Goal: Task Accomplishment & Management: Complete application form

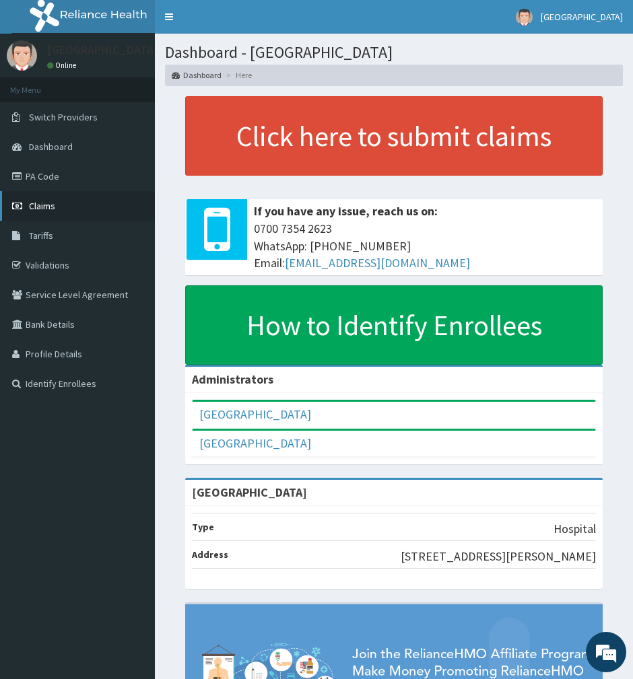
click at [26, 197] on link "Claims" at bounding box center [77, 206] width 155 height 30
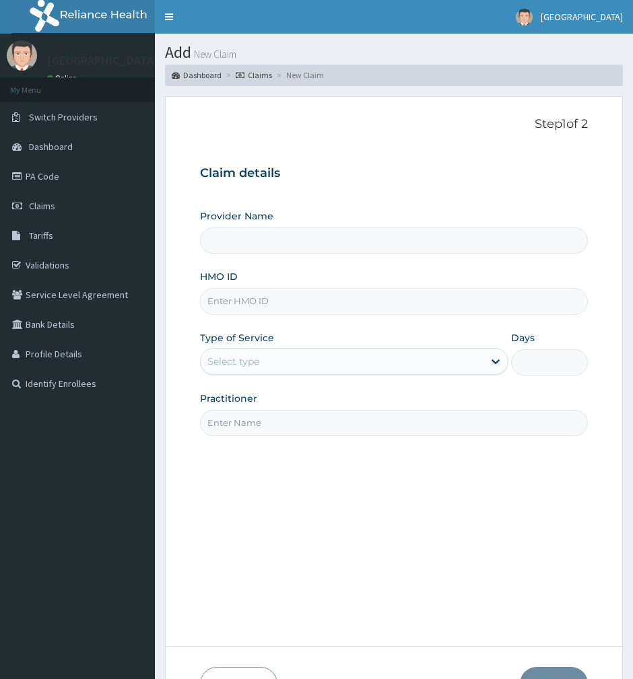
type input "[GEOGRAPHIC_DATA]"
type input "DAL/11149/B"
click at [300, 361] on div "Select type" at bounding box center [342, 362] width 283 height 22
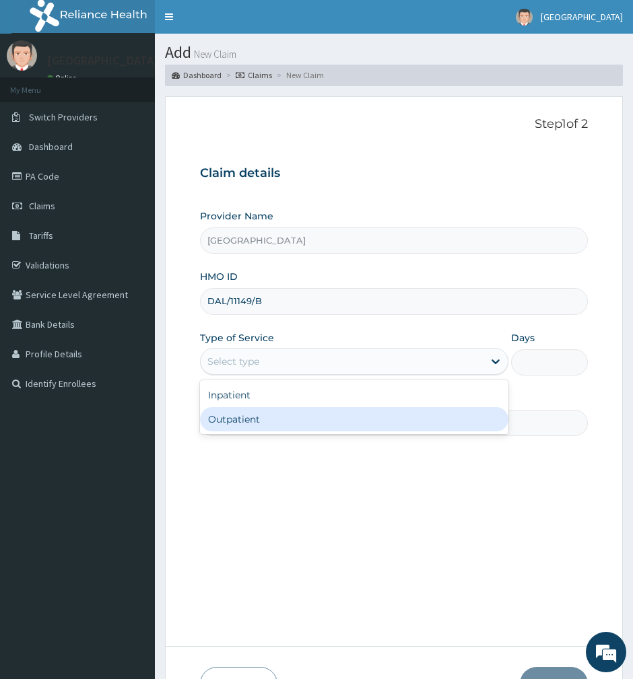
click at [311, 426] on div "Outpatient" at bounding box center [354, 419] width 308 height 24
type input "1"
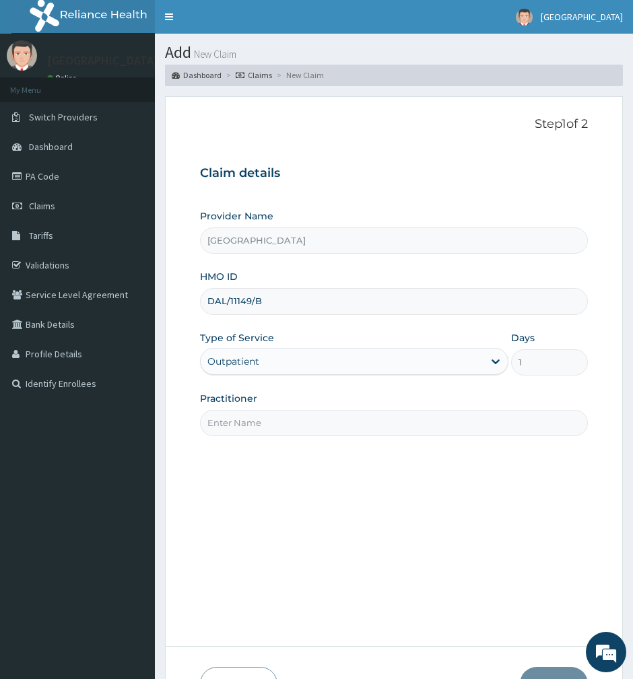
click at [311, 426] on input "Practitioner" at bounding box center [394, 423] width 388 height 26
type input "[PERSON_NAME]"
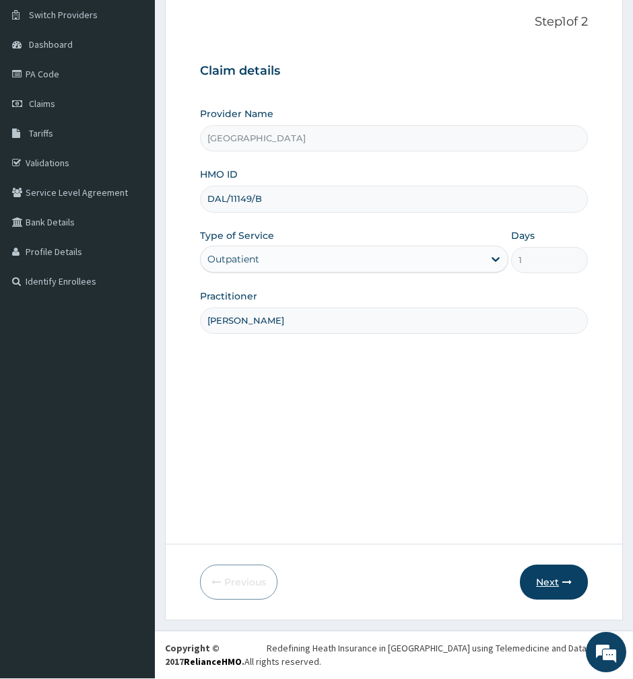
click at [528, 583] on button "Next" at bounding box center [554, 582] width 68 height 35
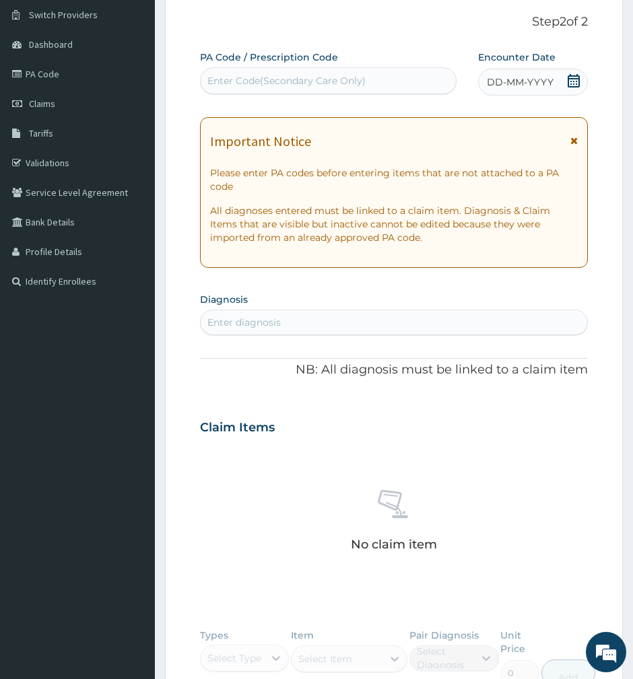
scroll to position [0, 0]
click at [572, 143] on icon at bounding box center [573, 140] width 7 height 9
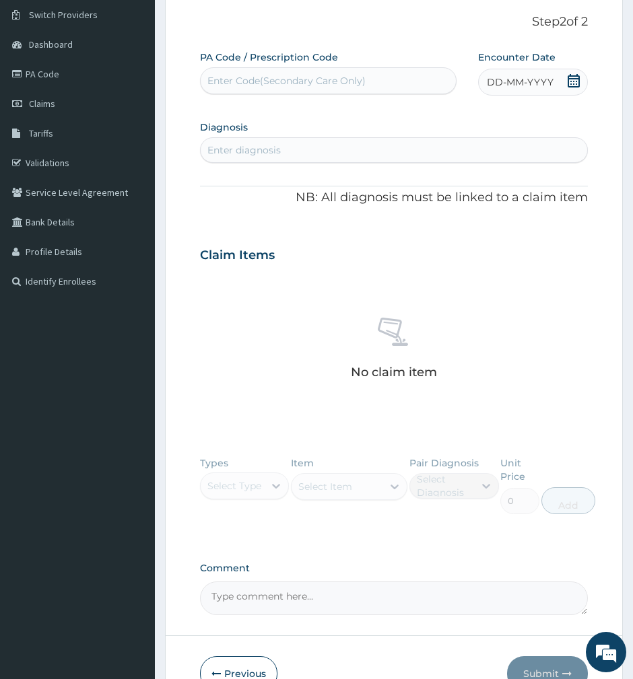
click at [531, 79] on span "DD-MM-YYYY" at bounding box center [520, 81] width 67 height 13
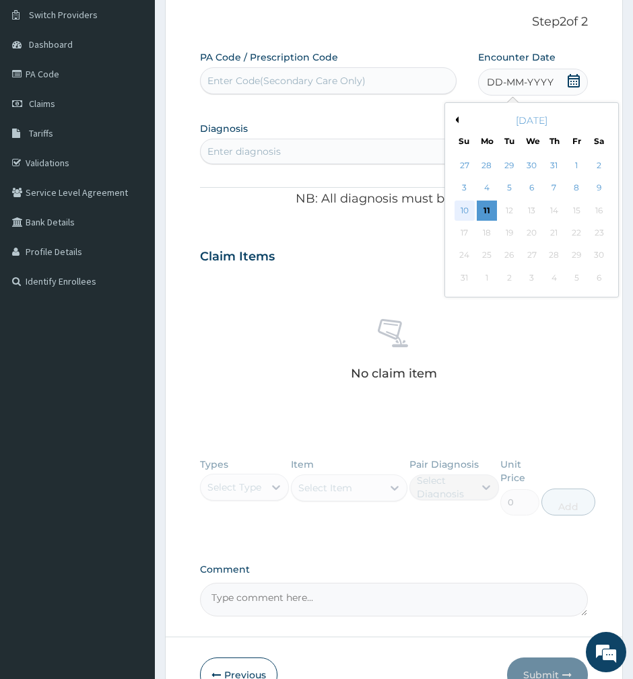
click at [459, 209] on div "10" at bounding box center [464, 211] width 20 height 20
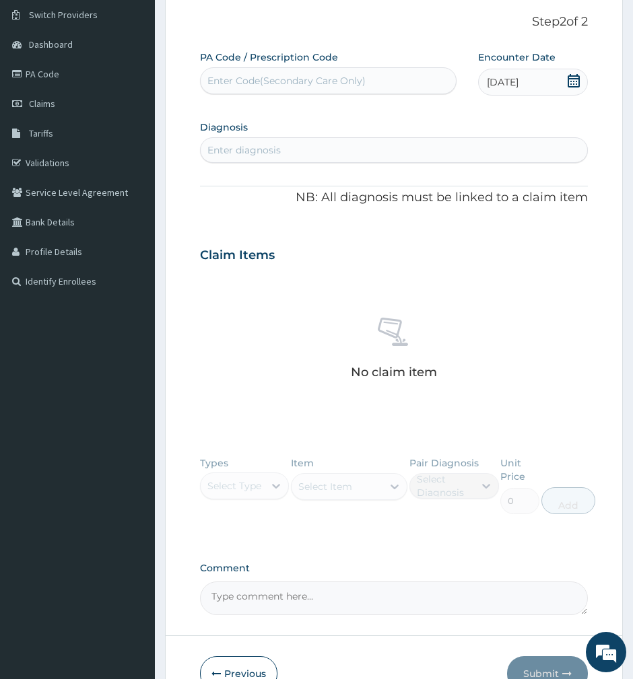
click at [249, 149] on div "Enter diagnosis" at bounding box center [243, 149] width 73 height 13
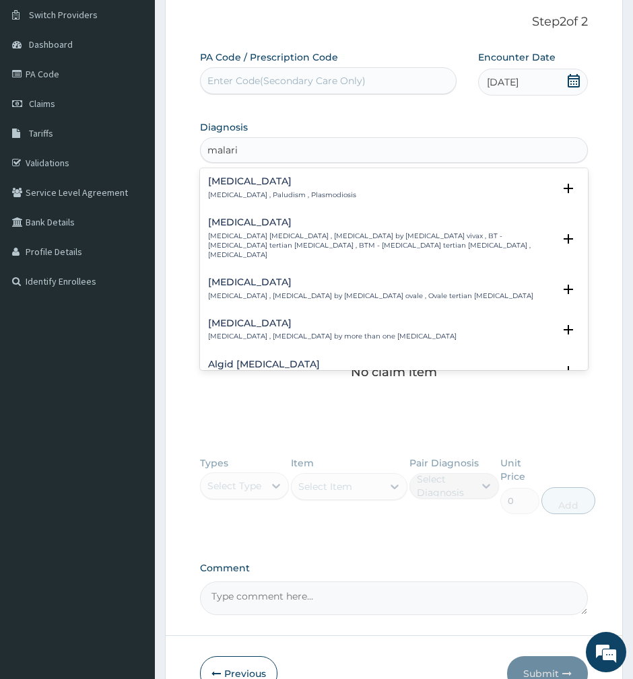
type input "[MEDICAL_DATA]"
click at [262, 197] on p "[MEDICAL_DATA] , Paludism , Plasmodiosis" at bounding box center [282, 194] width 148 height 9
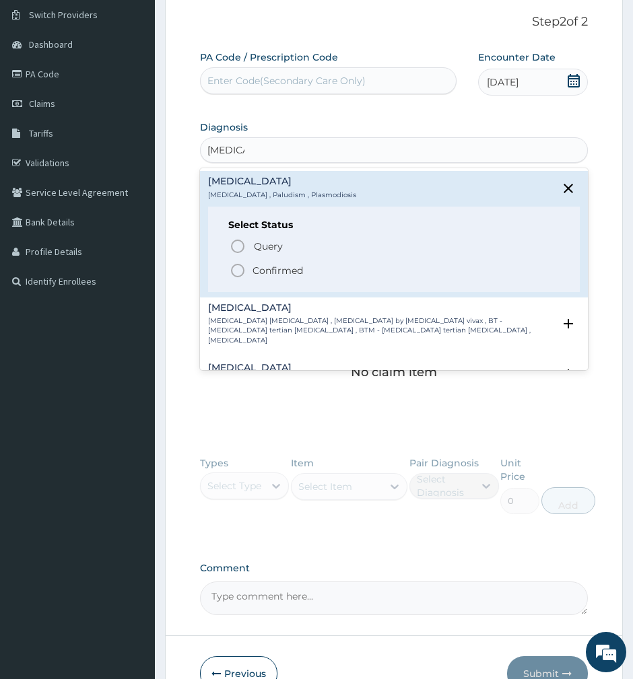
click at [271, 277] on p "Confirmed" at bounding box center [277, 270] width 50 height 13
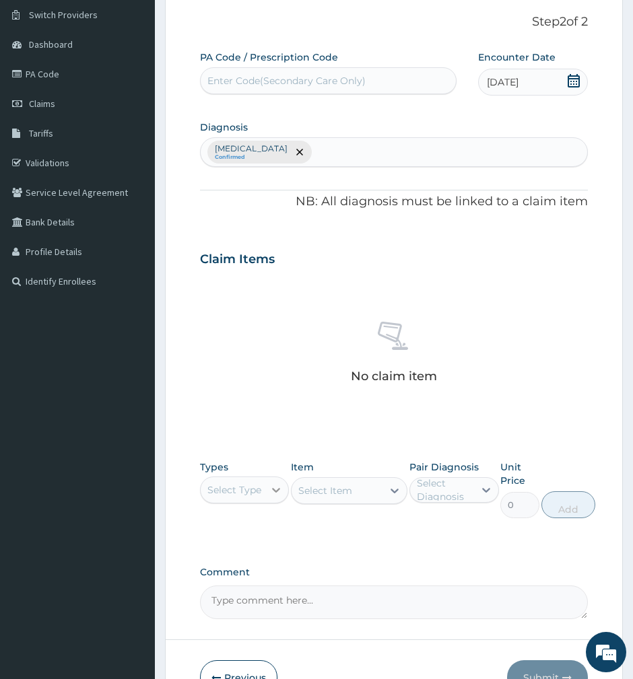
click at [267, 490] on div at bounding box center [276, 490] width 24 height 24
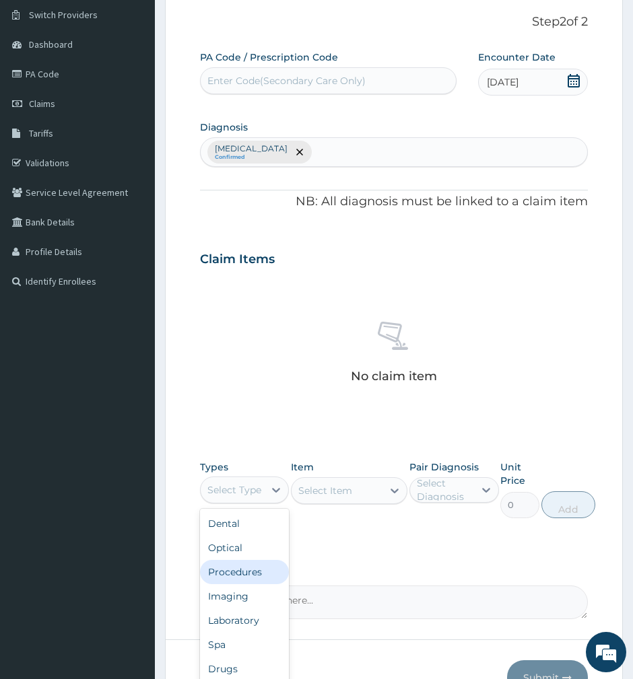
click at [262, 571] on div "Procedures" at bounding box center [245, 572] width 90 height 24
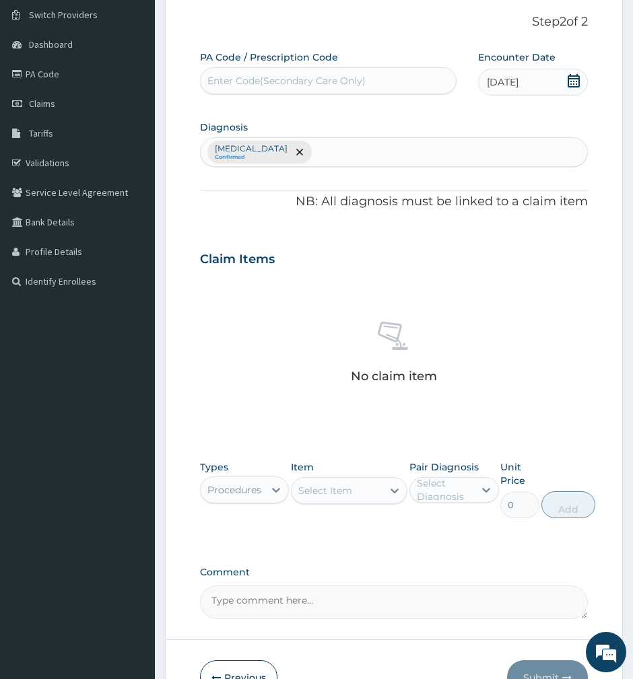
click at [324, 491] on div "Select Item" at bounding box center [325, 490] width 54 height 13
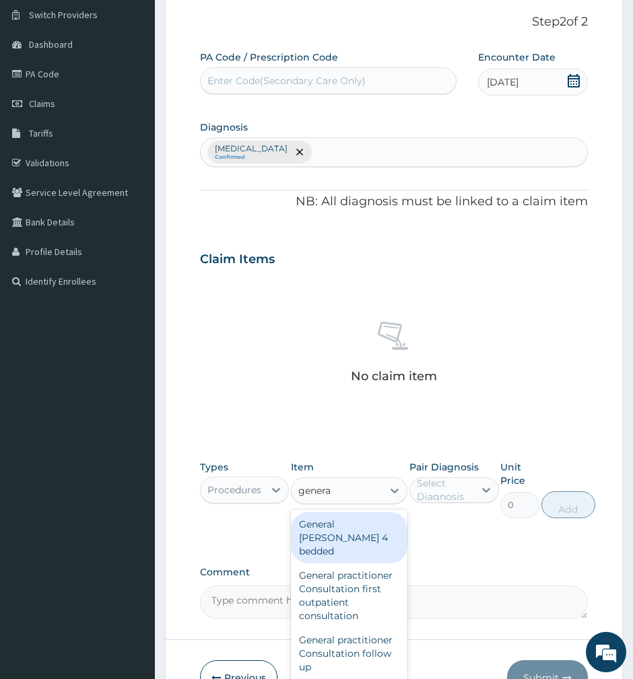
type input "general"
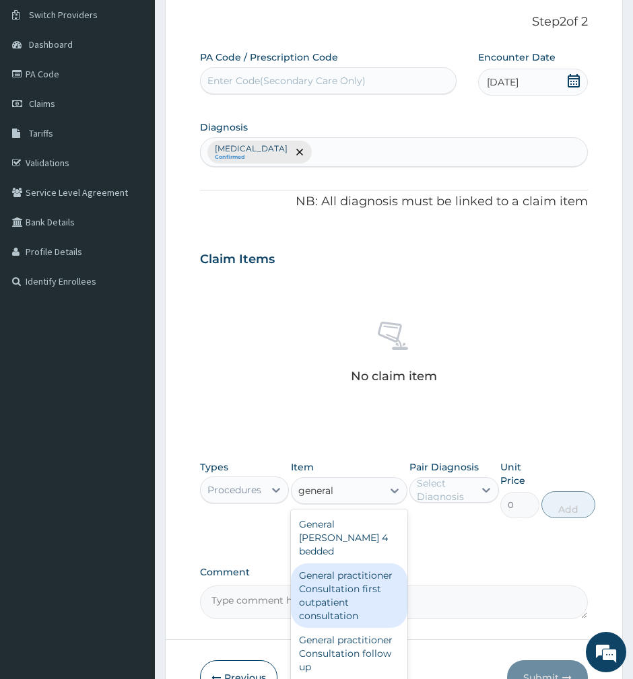
click at [318, 584] on div "General practitioner Consultation first outpatient consultation" at bounding box center [349, 595] width 116 height 65
type input "3547.5"
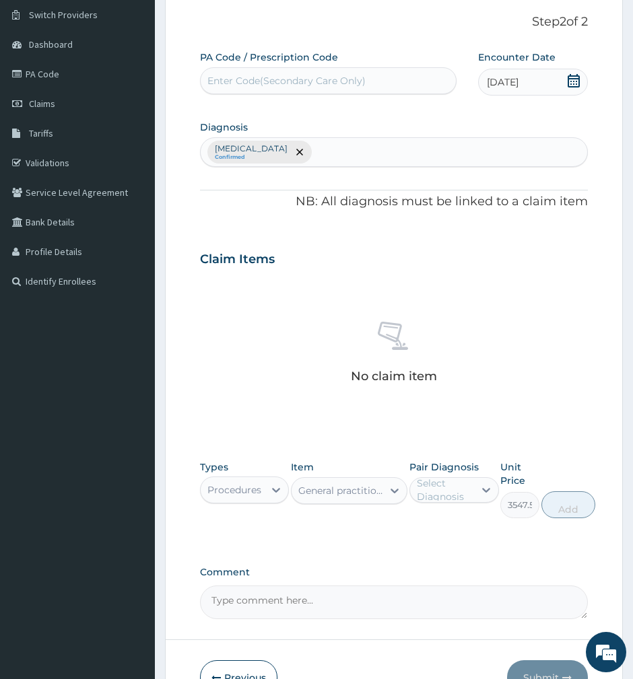
click at [429, 497] on div "Select Diagnosis" at bounding box center [445, 489] width 56 height 27
drag, startPoint x: 445, startPoint y: 526, endPoint x: 461, endPoint y: 526, distance: 16.2
click at [443, 526] on label "[MEDICAL_DATA]" at bounding box center [467, 522] width 73 height 13
checkbox input "true"
click at [560, 517] on button "Add" at bounding box center [568, 504] width 54 height 27
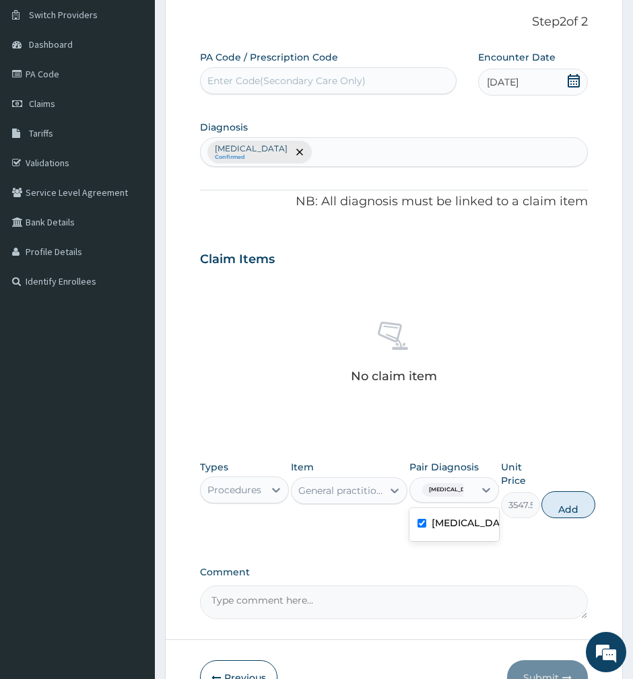
type input "0"
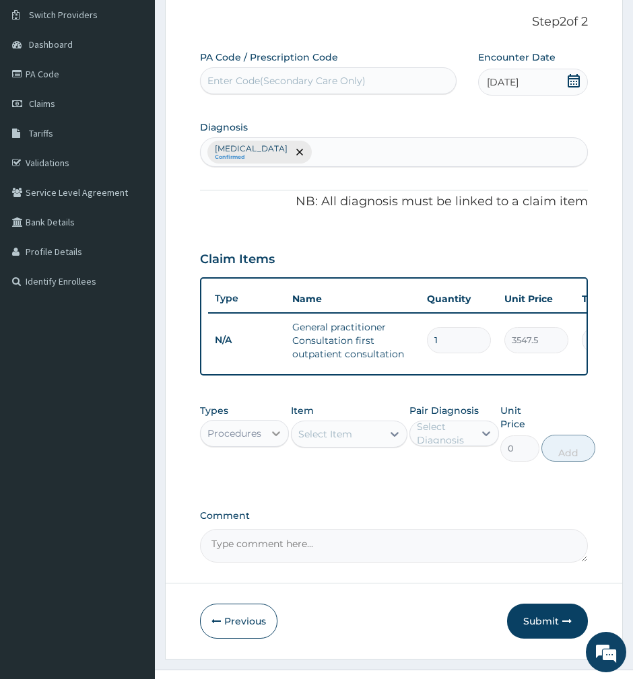
click at [273, 446] on div at bounding box center [276, 433] width 24 height 24
click at [369, 510] on div "Types Procedures Item Select Item Pair Diagnosis Select Diagnosis Unit Price 0 …" at bounding box center [394, 536] width 388 height 52
click at [273, 440] on icon at bounding box center [275, 433] width 13 height 13
click at [426, 522] on label "Comment" at bounding box center [394, 515] width 388 height 11
click at [426, 529] on textarea "Comment" at bounding box center [394, 546] width 388 height 34
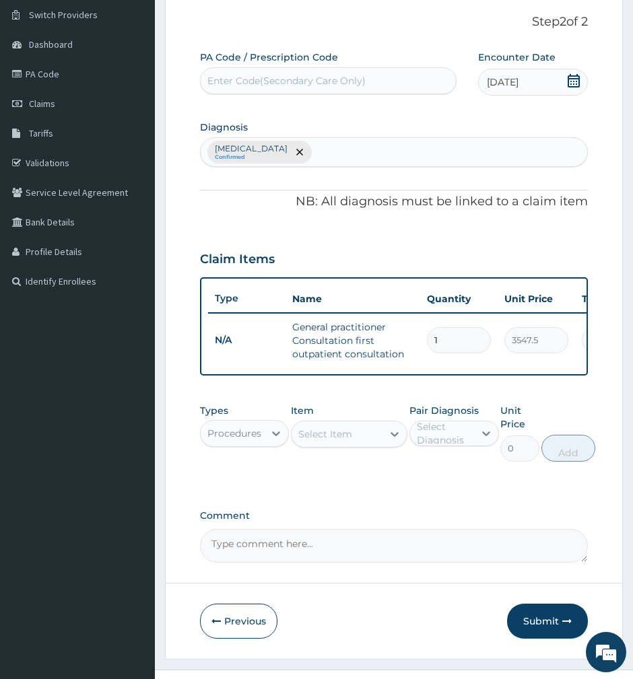
click at [572, 84] on icon at bounding box center [573, 80] width 12 height 13
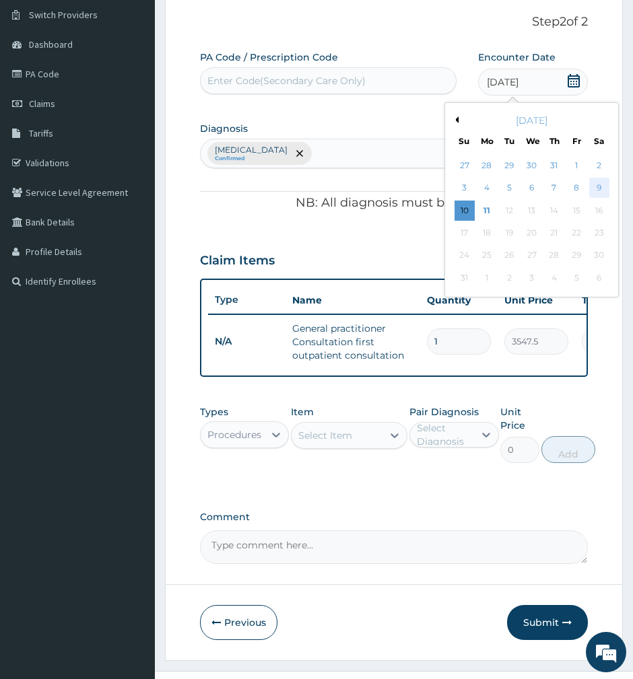
click at [596, 186] on div "9" at bounding box center [598, 188] width 20 height 20
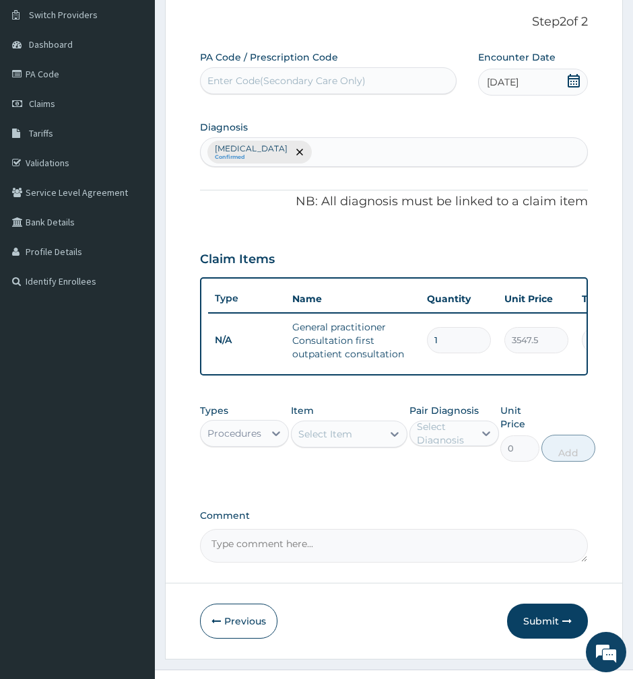
click at [318, 149] on div "[MEDICAL_DATA] Confirmed" at bounding box center [394, 152] width 386 height 28
type input "ab"
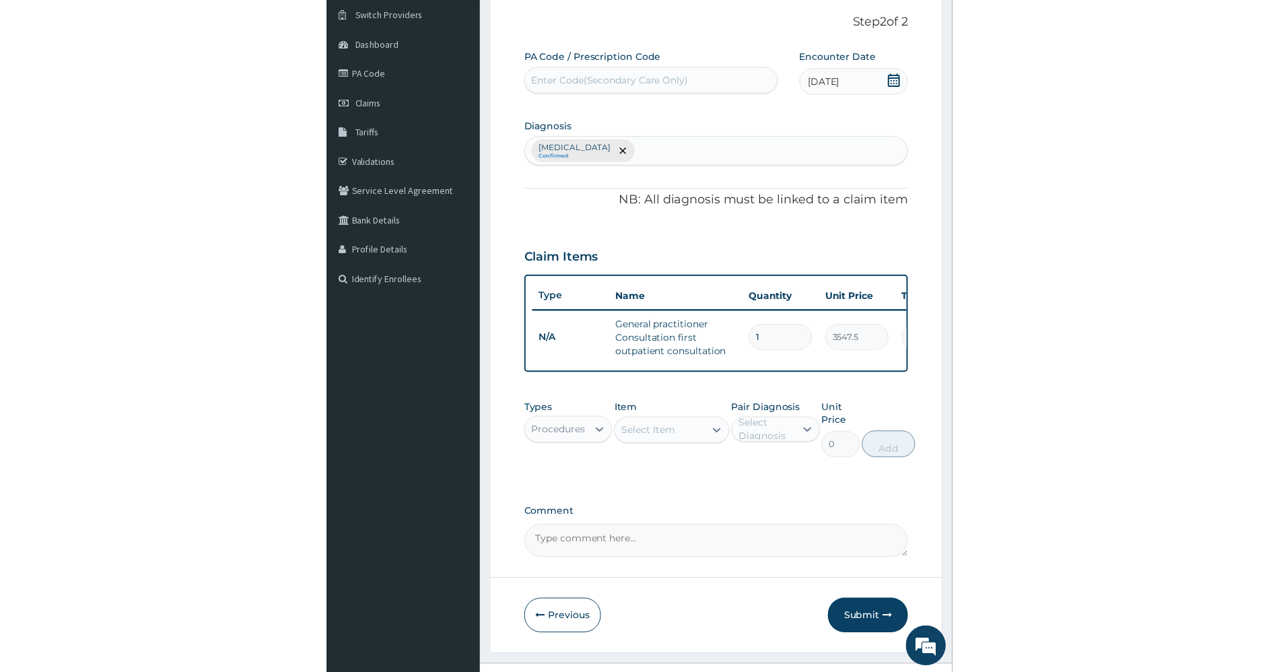
scroll to position [90, 0]
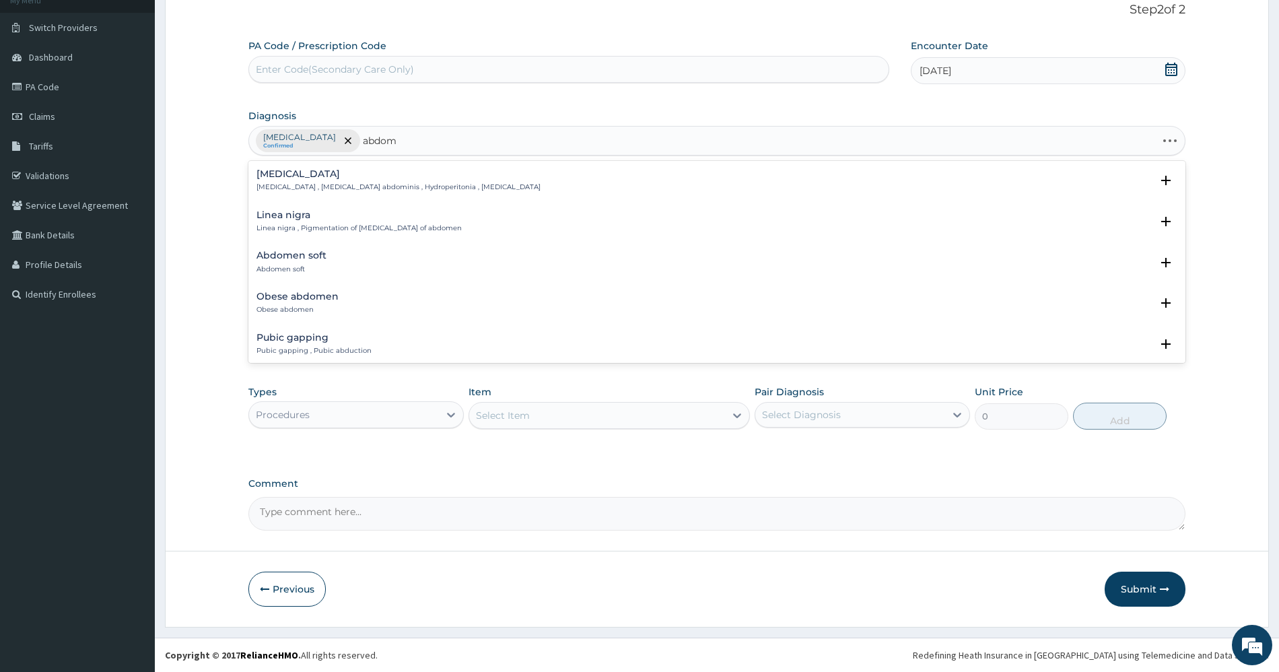
type input "abdome"
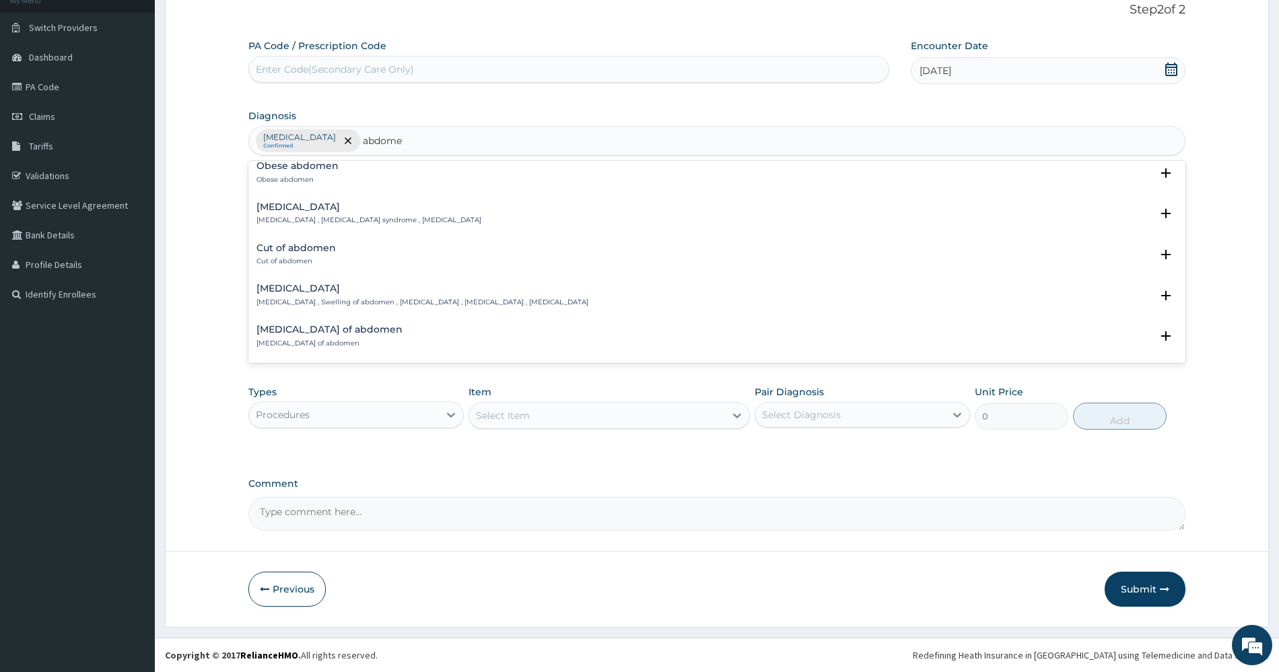
click at [310, 217] on p "[MEDICAL_DATA] , [MEDICAL_DATA] syndrome , [MEDICAL_DATA]" at bounding box center [368, 219] width 225 height 9
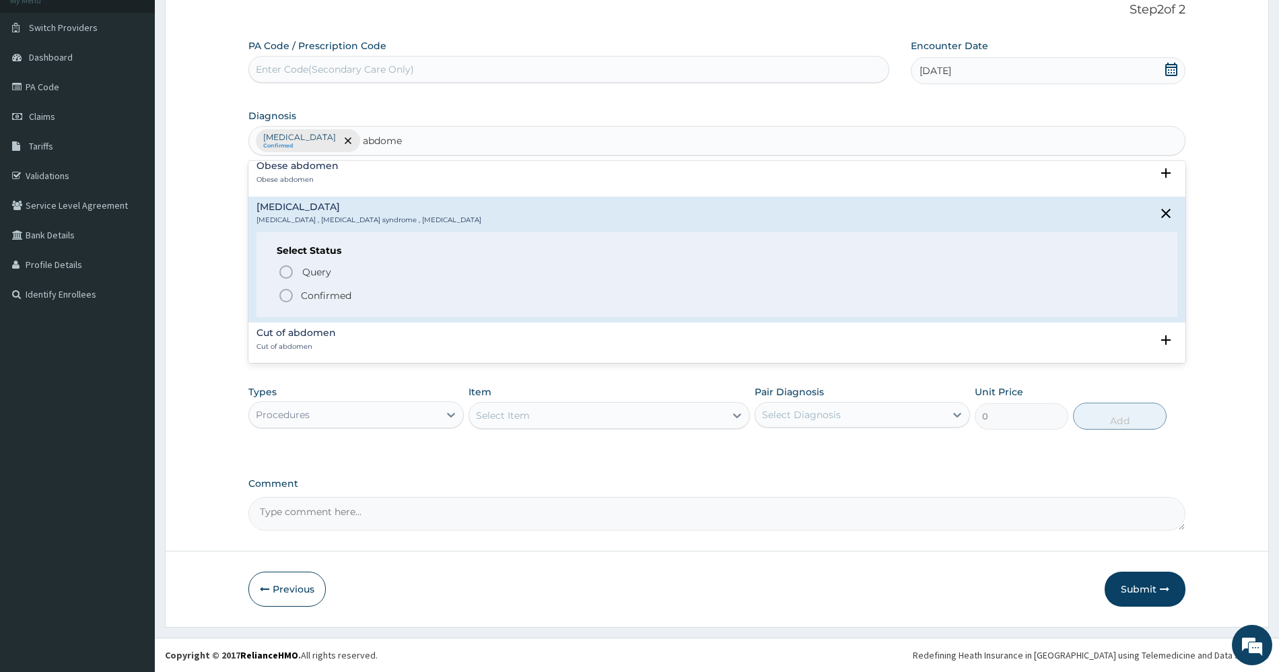
click at [308, 294] on p "Confirmed" at bounding box center [326, 295] width 50 height 13
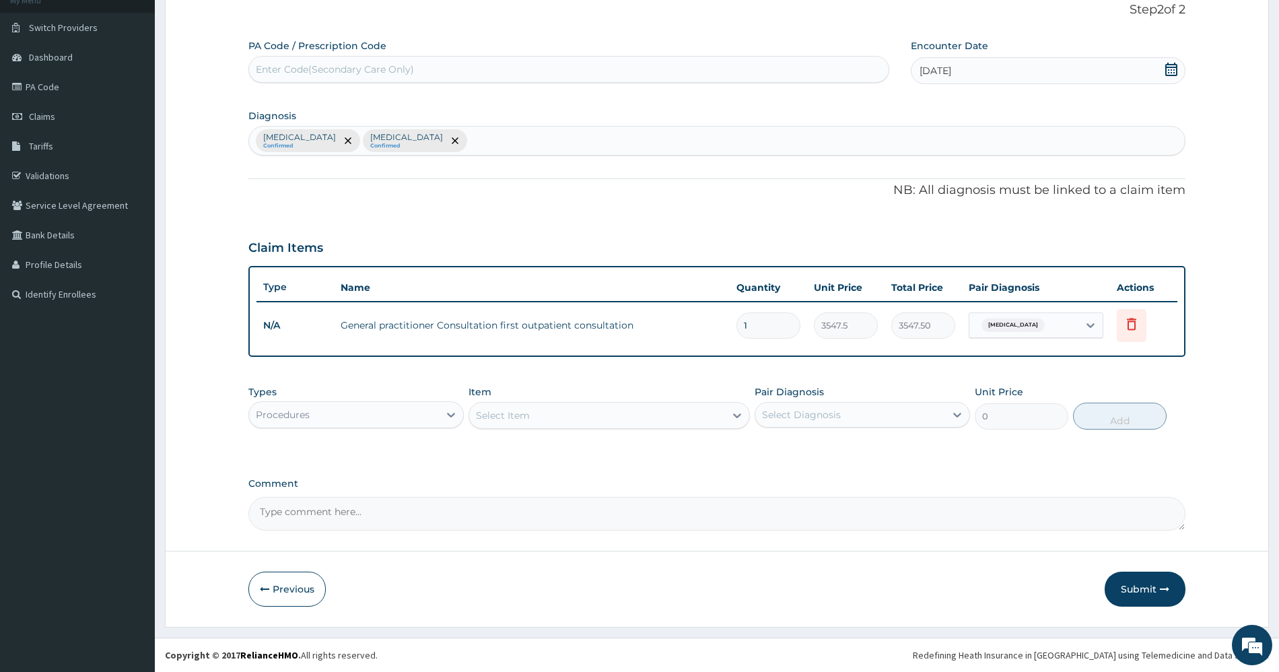
click at [632, 320] on div "[MEDICAL_DATA]" at bounding box center [1023, 325] width 109 height 23
click at [632, 388] on label "[MEDICAL_DATA]" at bounding box center [1032, 385] width 83 height 13
checkbox input "true"
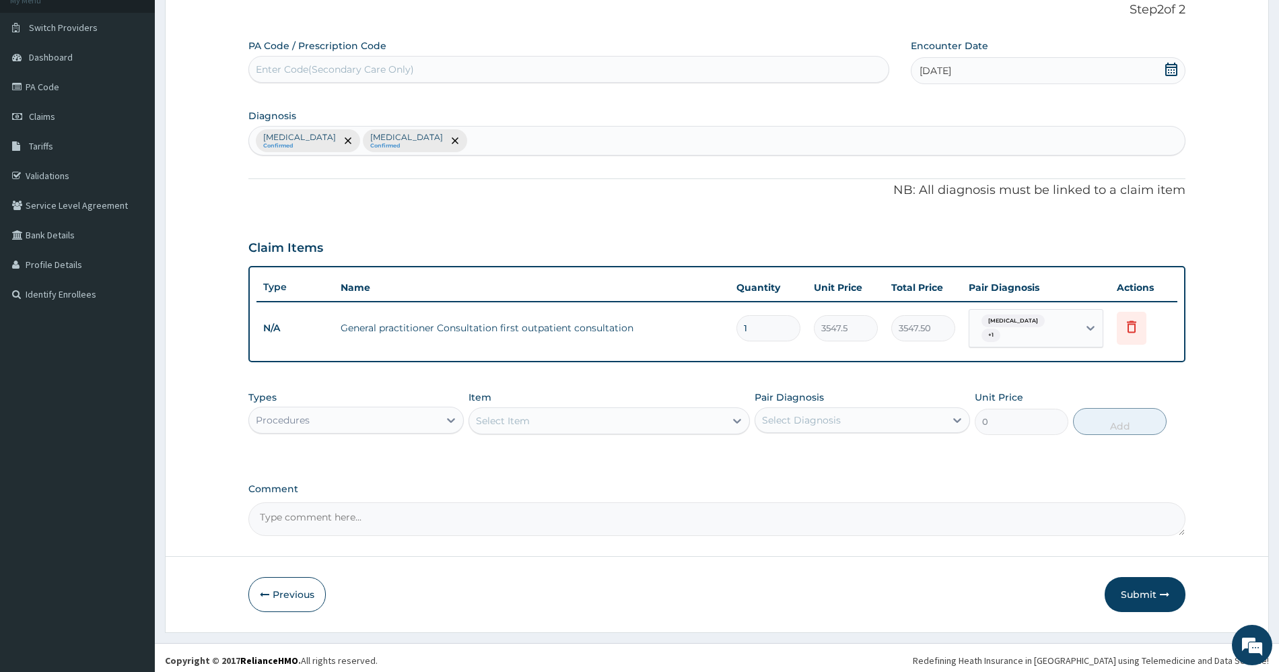
click at [632, 219] on div "PA Code / Prescription Code Enter Code(Secondary Care Only) Encounter Date [DAT…" at bounding box center [716, 287] width 937 height 497
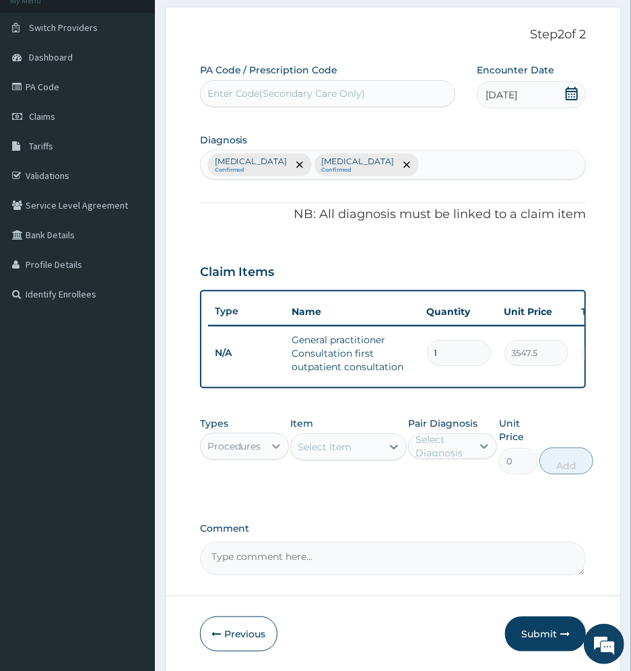
click at [270, 453] on icon at bounding box center [275, 445] width 13 height 13
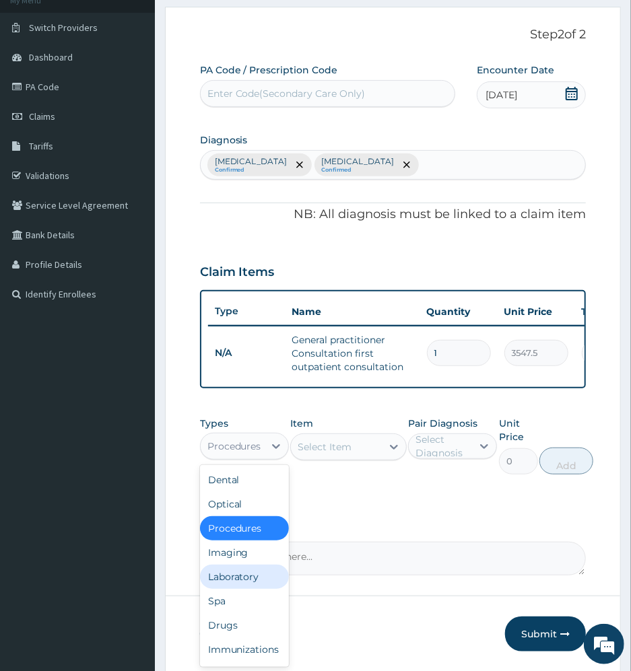
click at [230, 581] on div "Laboratory" at bounding box center [244, 577] width 89 height 24
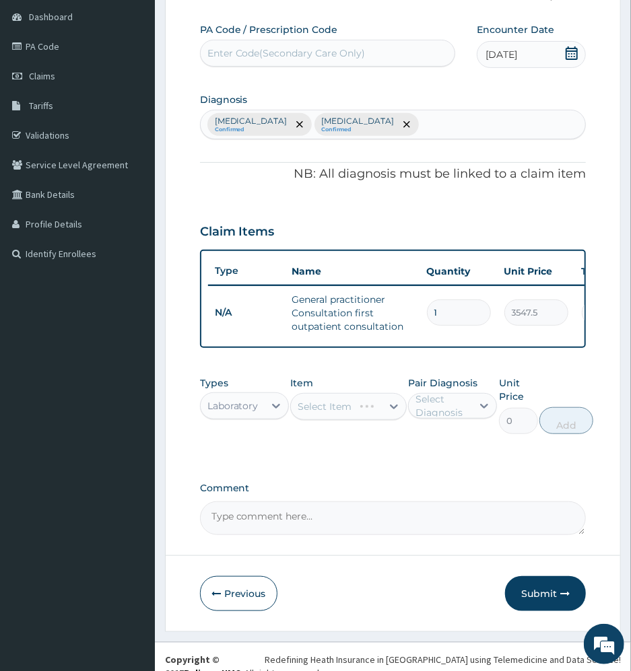
scroll to position [162, 0]
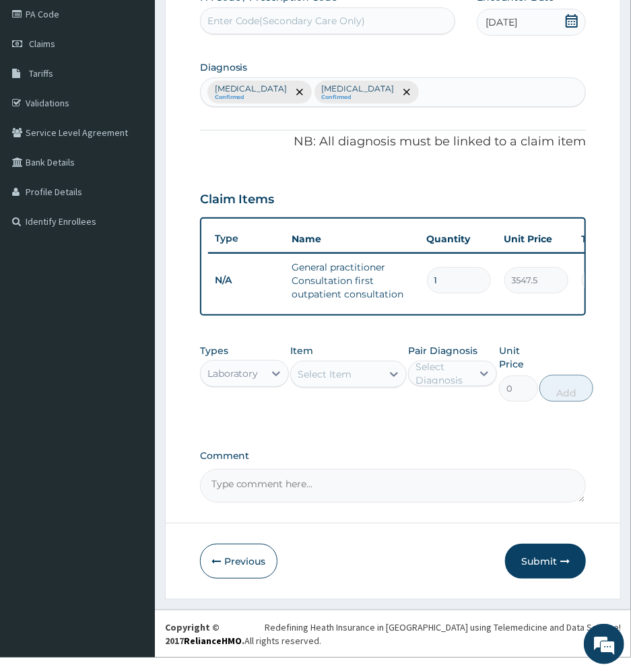
click at [364, 385] on div "Select Item" at bounding box center [336, 374] width 90 height 22
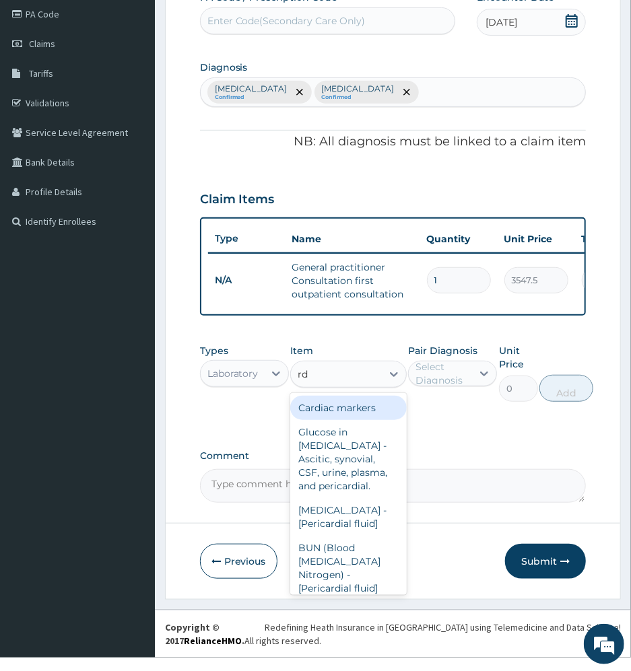
type input "rdt"
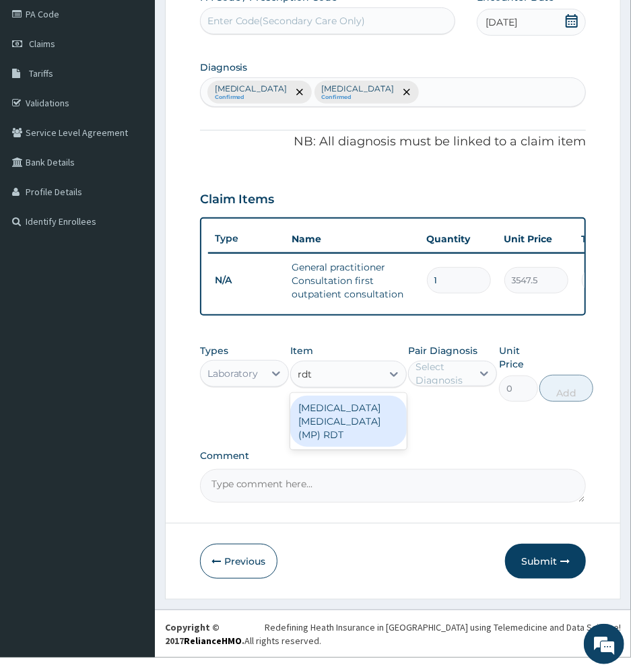
type input "1612.5"
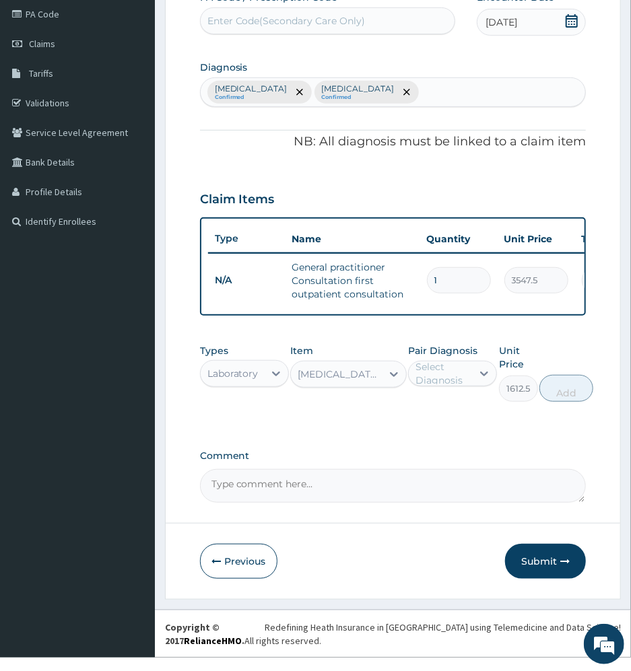
click at [434, 387] on div "Select Diagnosis" at bounding box center [442, 373] width 55 height 27
click at [466, 421] on div "[MEDICAL_DATA]" at bounding box center [452, 408] width 89 height 28
checkbox input "true"
click at [563, 402] on button "Add" at bounding box center [567, 388] width 54 height 27
type input "0"
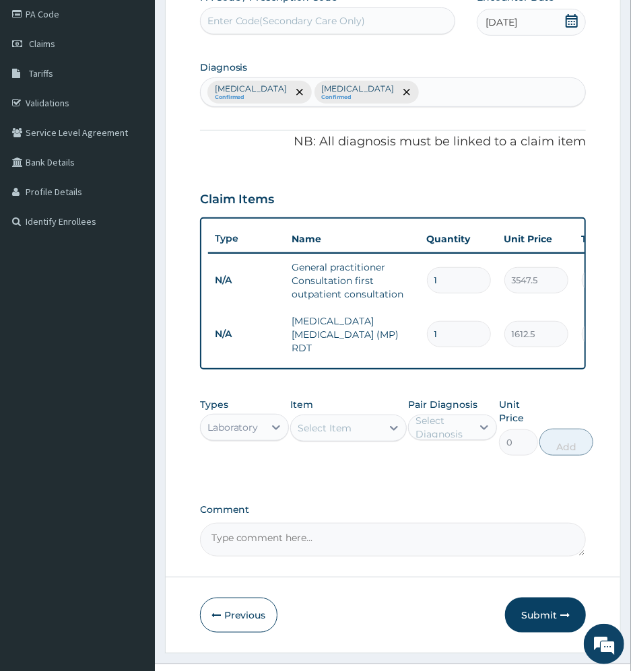
click at [359, 437] on div "Select Item" at bounding box center [336, 428] width 90 height 22
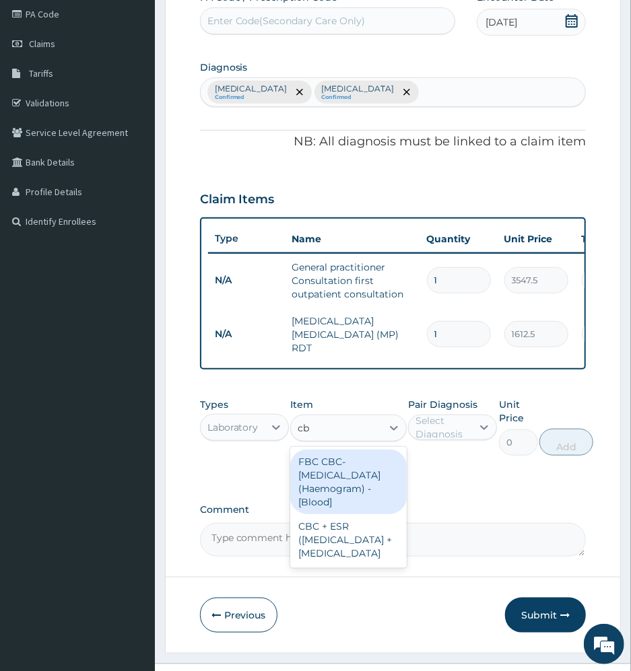
type input "cbc"
type input "4300"
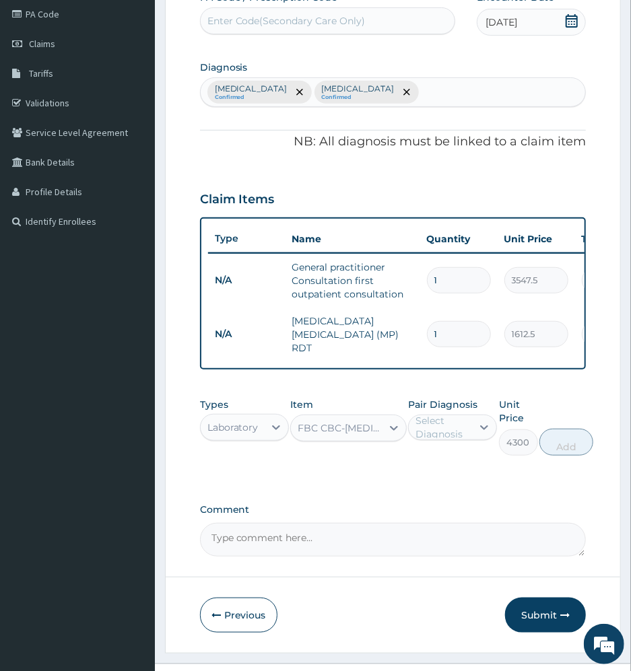
click at [446, 441] on div "Select Diagnosis" at bounding box center [442, 427] width 55 height 27
click at [456, 467] on label "[MEDICAL_DATA]" at bounding box center [466, 460] width 73 height 13
checkbox input "true"
click at [555, 450] on button "Add" at bounding box center [567, 442] width 54 height 27
type input "0"
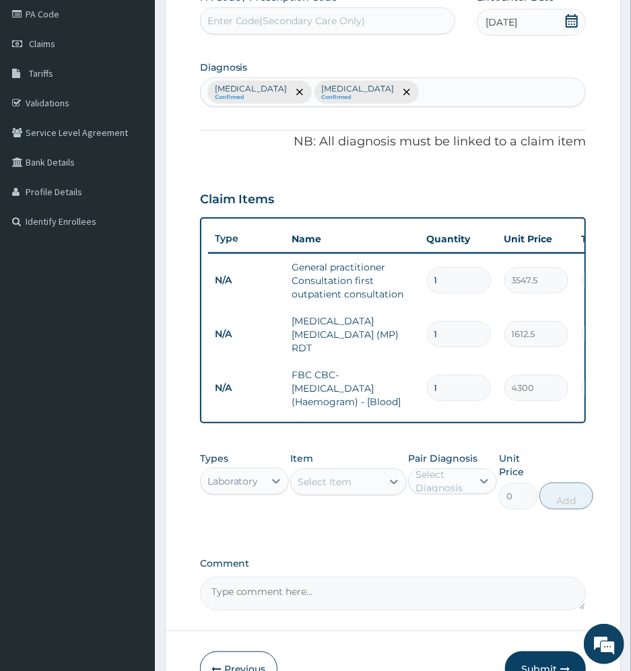
click at [348, 483] on div "Select Item" at bounding box center [324, 481] width 54 height 13
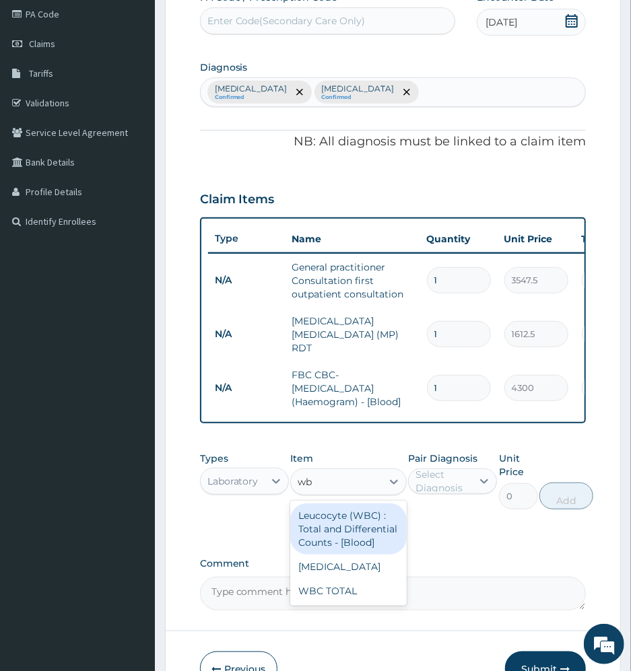
type input "wbc"
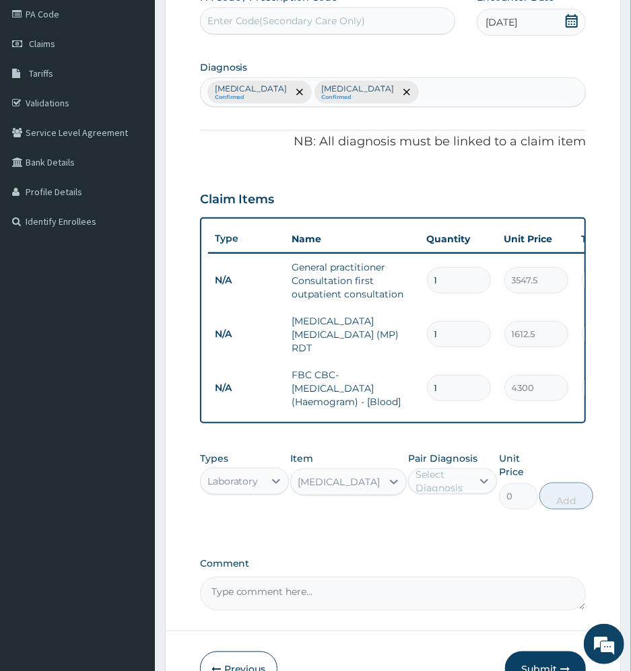
type input "3225"
click at [451, 491] on div "Select Diagnosis" at bounding box center [442, 481] width 55 height 27
click at [469, 526] on div "[MEDICAL_DATA]" at bounding box center [452, 516] width 89 height 28
checkbox input "true"
click at [560, 509] on button "Add" at bounding box center [567, 496] width 54 height 27
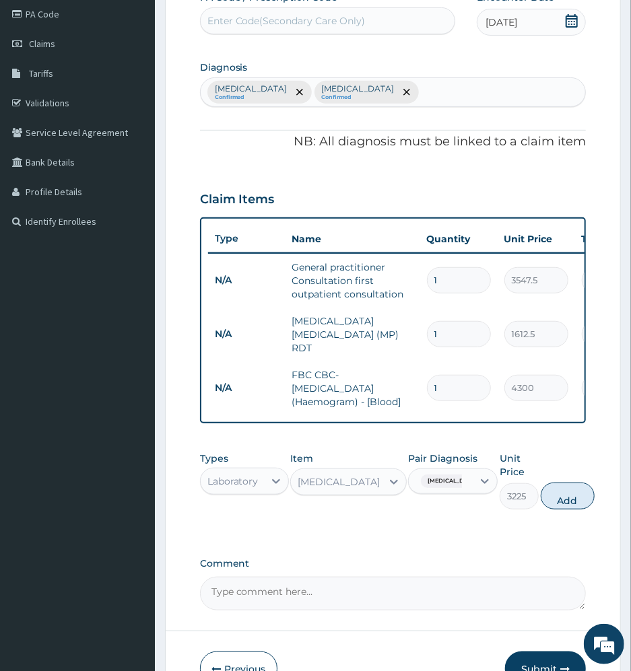
type input "0"
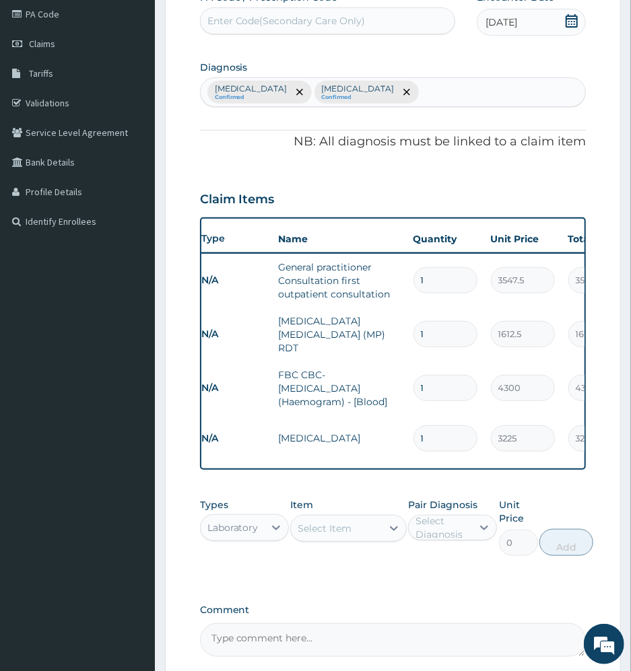
scroll to position [0, 0]
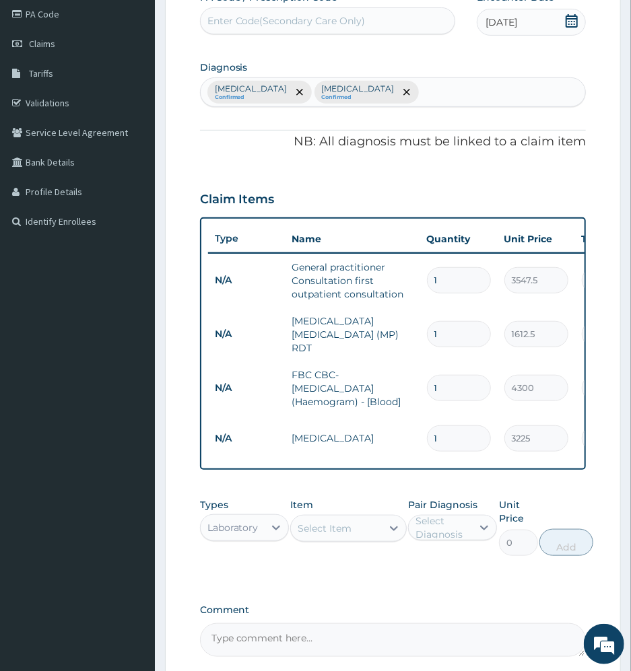
click at [461, 375] on input "1" at bounding box center [459, 388] width 64 height 26
click at [466, 439] on input "1" at bounding box center [459, 438] width 64 height 26
click at [553, 498] on div "Types Laboratory Item Select Item Pair Diagnosis Select Diagnosis Unit Price 0 …" at bounding box center [393, 526] width 386 height 71
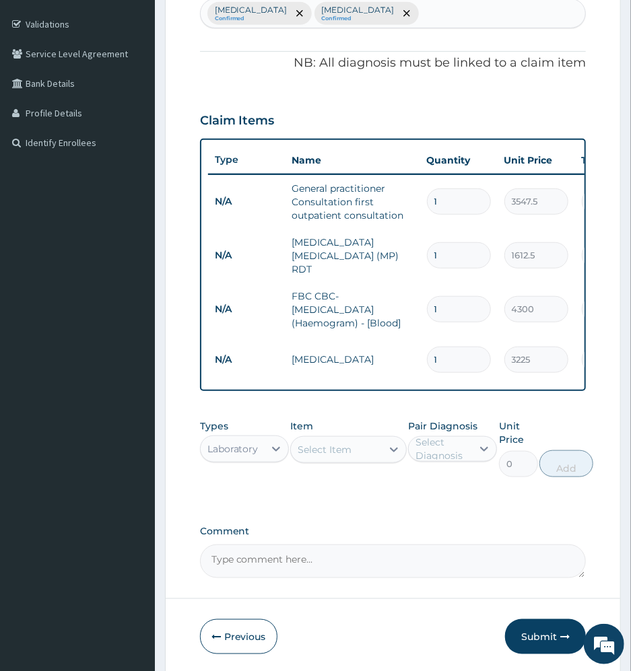
scroll to position [310, 0]
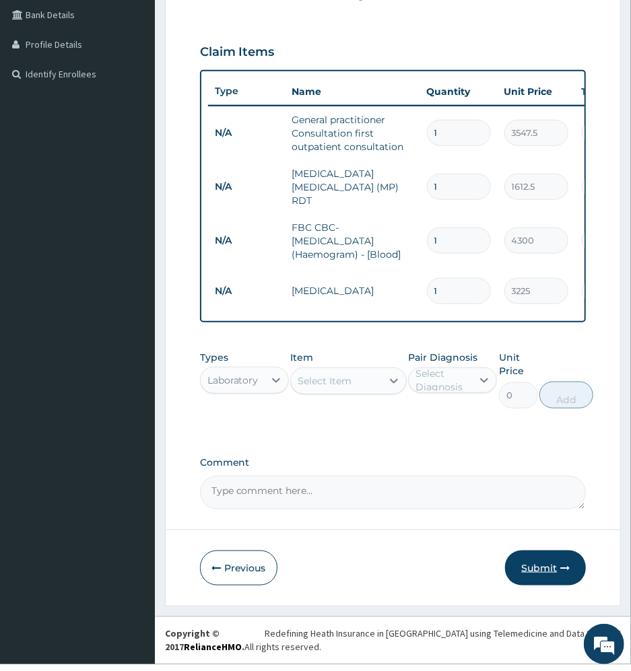
click at [525, 568] on button "Submit" at bounding box center [545, 567] width 81 height 35
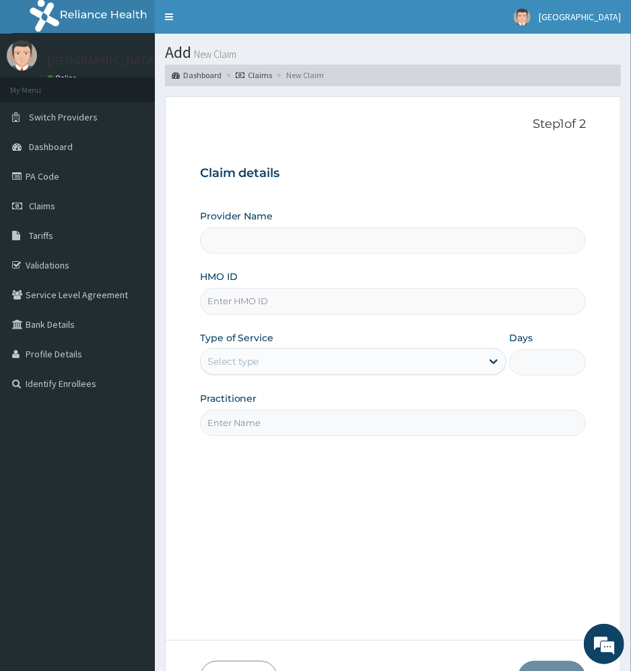
type input "[GEOGRAPHIC_DATA]"
type input "DAL/11149/B"
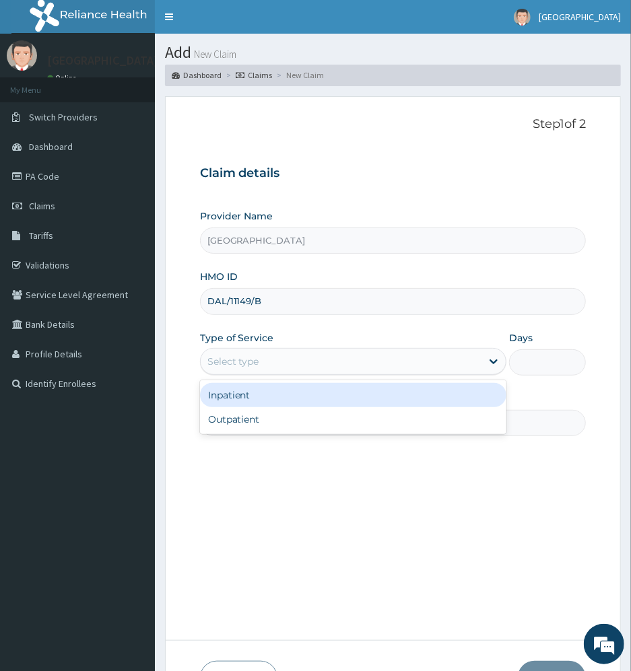
click at [332, 351] on div "Select type" at bounding box center [353, 361] width 307 height 27
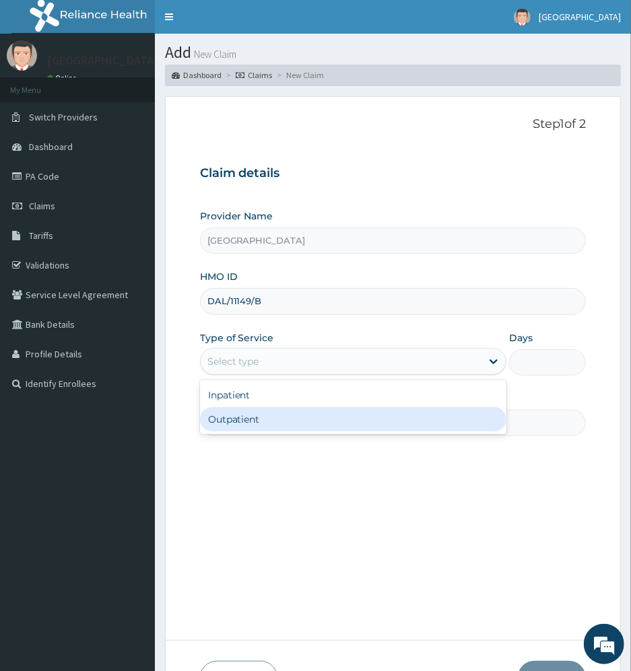
click at [335, 417] on div "Outpatient" at bounding box center [353, 419] width 307 height 24
type input "1"
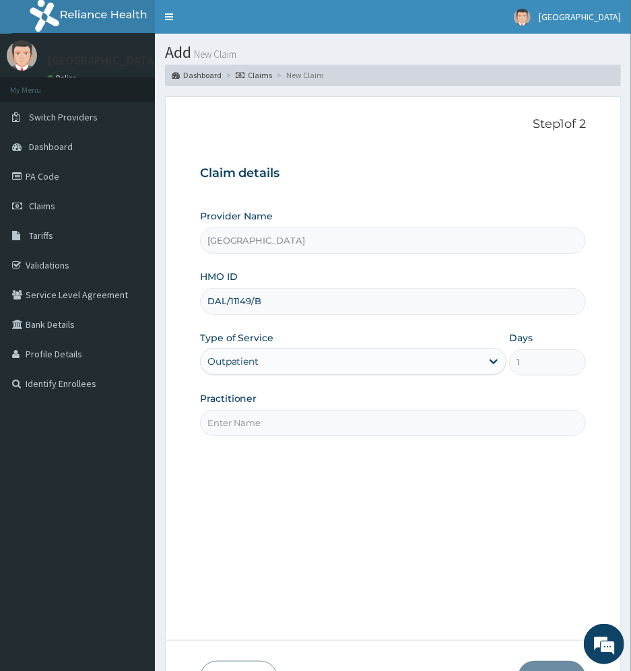
click at [335, 417] on input "Practitioner" at bounding box center [393, 423] width 386 height 26
type input "[PERSON_NAME]"
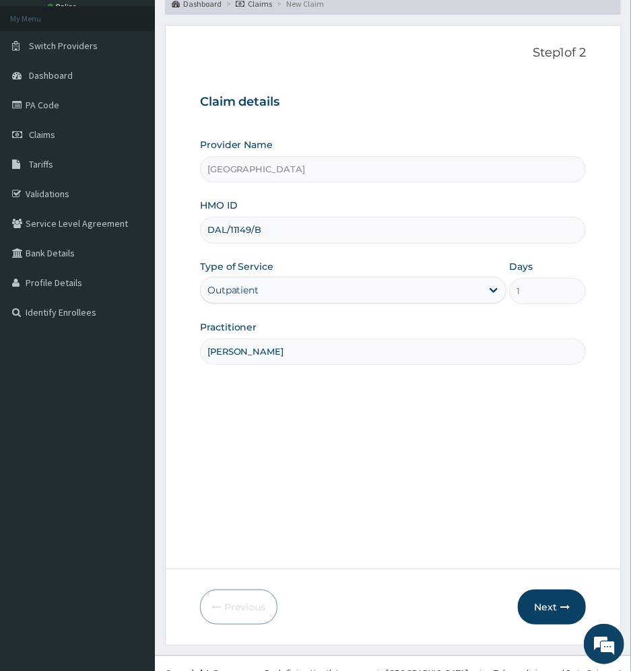
scroll to position [104, 0]
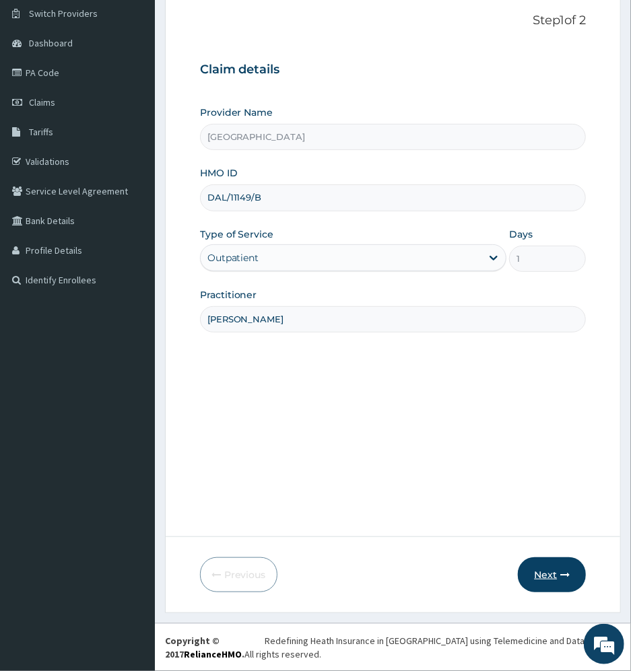
click at [552, 585] on button "Next" at bounding box center [552, 574] width 68 height 35
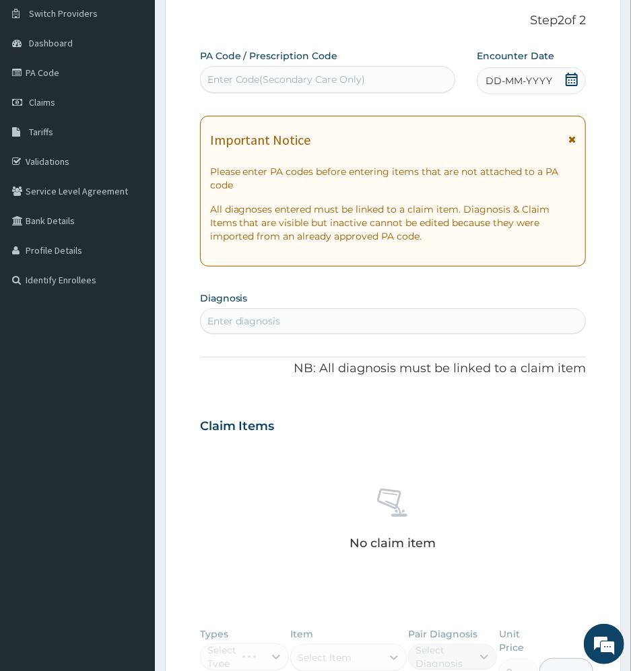
scroll to position [0, 0]
click at [573, 133] on span at bounding box center [571, 144] width 7 height 22
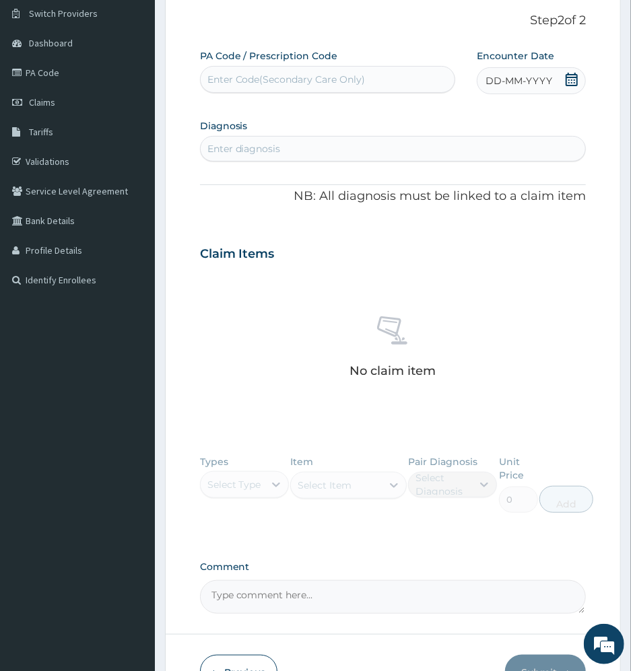
click at [568, 81] on icon at bounding box center [571, 79] width 13 height 13
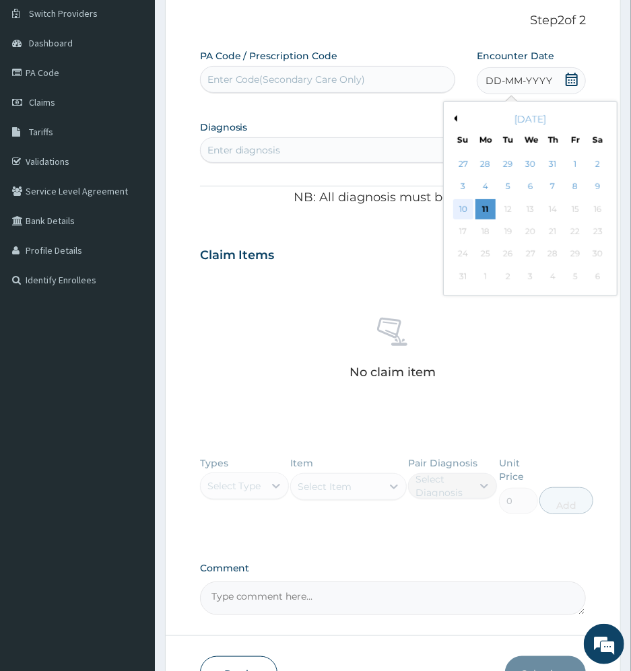
click at [468, 208] on div "10" at bounding box center [463, 209] width 20 height 20
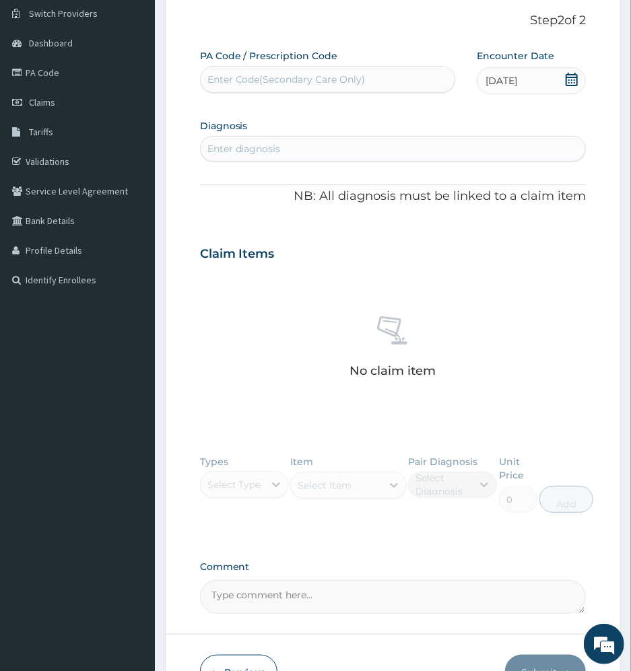
click at [392, 152] on div "Enter diagnosis" at bounding box center [393, 149] width 385 height 22
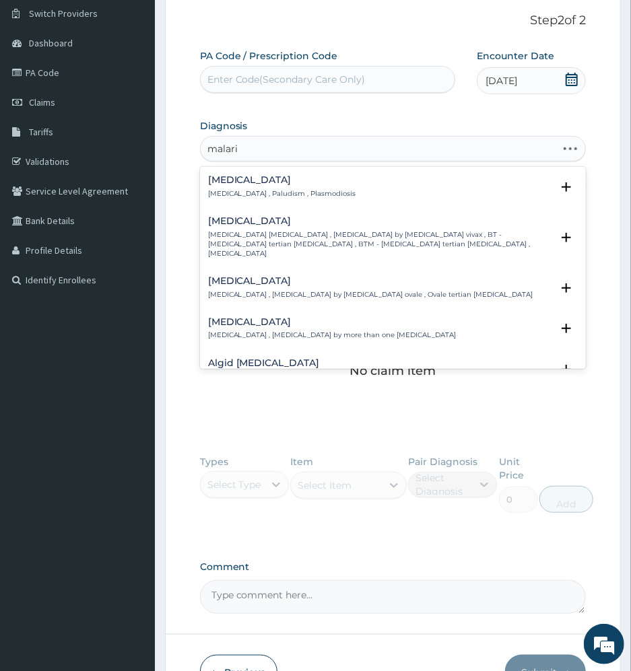
type input "[MEDICAL_DATA]"
click at [244, 199] on div "Malaria Malaria , Paludism , Plasmodiosis Select Status Query Query covers susp…" at bounding box center [393, 190] width 370 height 30
click at [213, 187] on div "Malaria Malaria , Paludism , Plasmodiosis" at bounding box center [282, 187] width 148 height 24
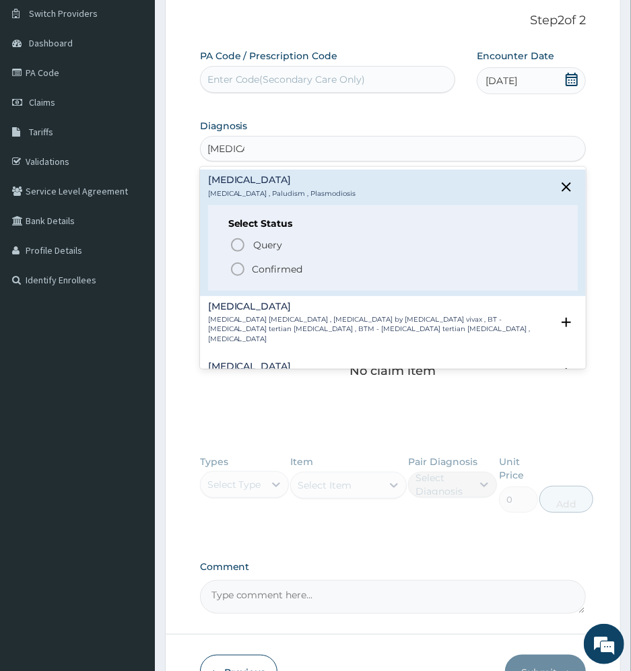
click at [296, 276] on p "Confirmed" at bounding box center [277, 268] width 50 height 13
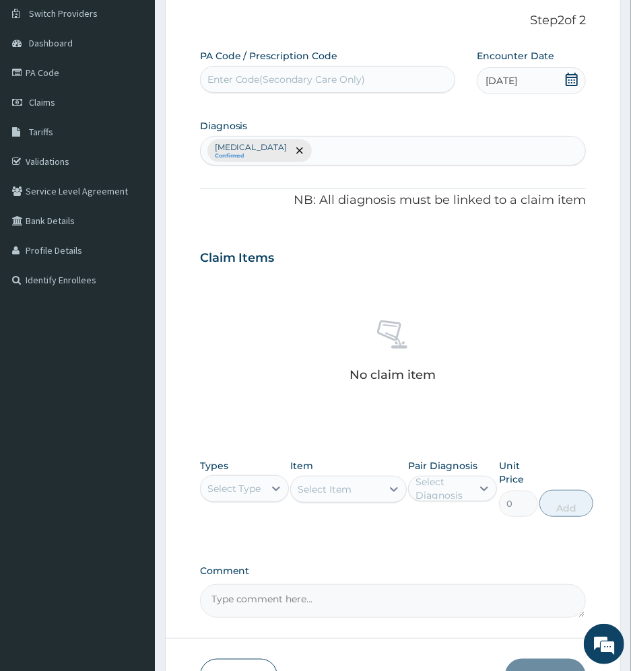
click at [221, 488] on div "Select Type" at bounding box center [234, 488] width 54 height 13
click at [243, 567] on div "Procedures" at bounding box center [244, 571] width 89 height 24
click at [322, 485] on div "Select Item" at bounding box center [348, 489] width 116 height 27
click at [371, 486] on div "Select Item" at bounding box center [336, 489] width 90 height 22
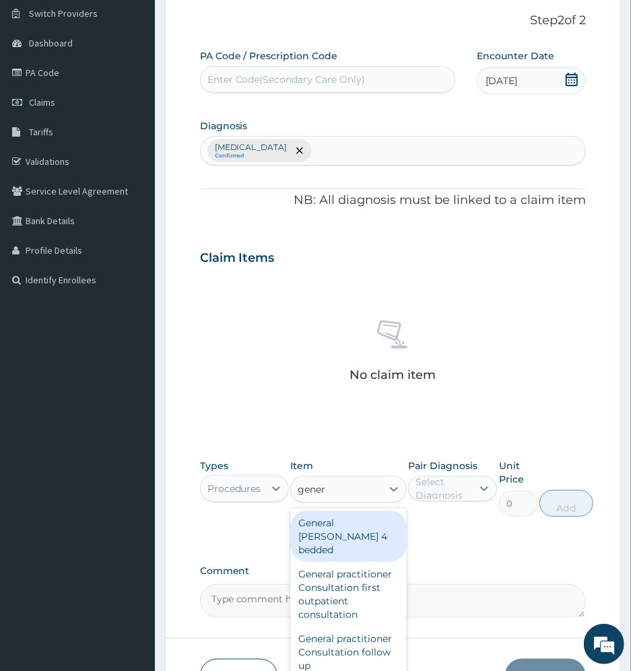
type input "genera"
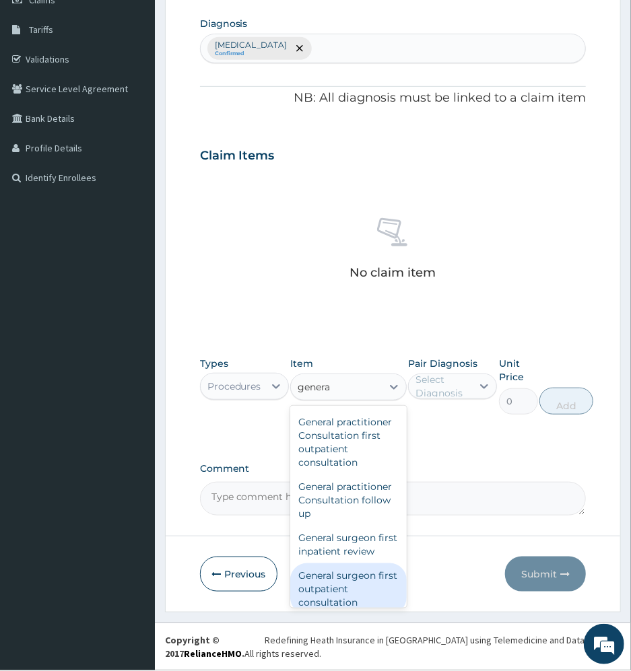
scroll to position [47, 0]
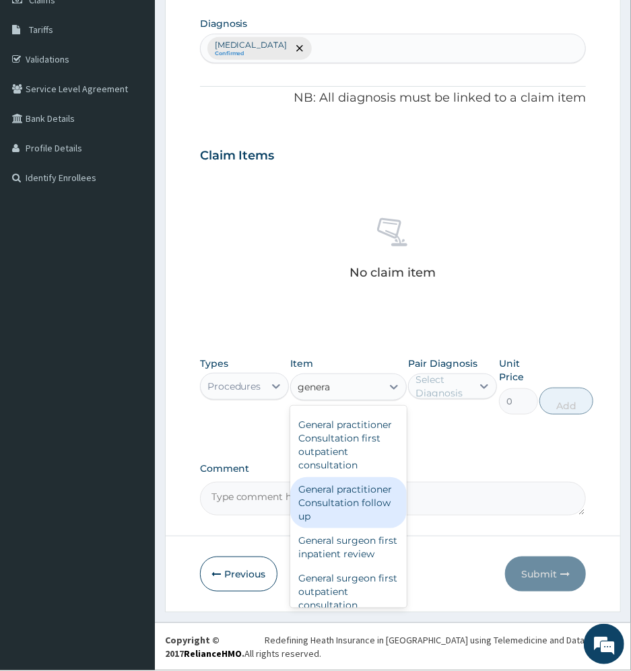
click at [320, 501] on div "General practitioner Consultation follow up" at bounding box center [348, 502] width 116 height 51
type input "2365"
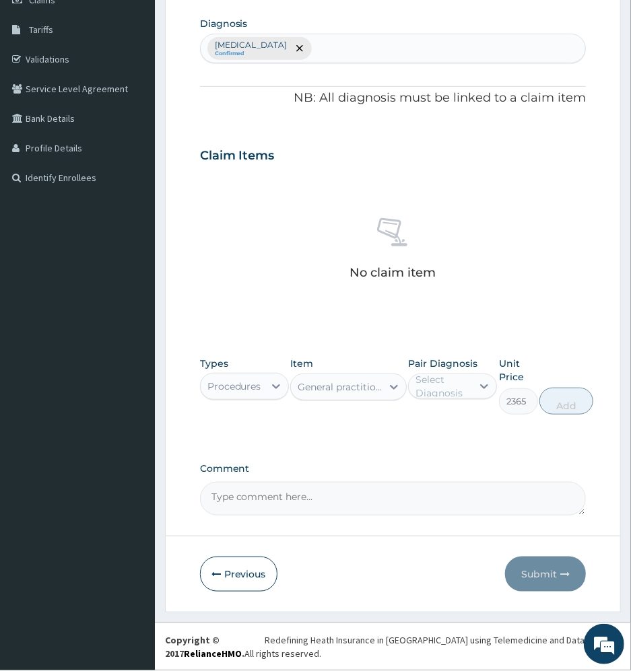
click at [433, 385] on div "Select Diagnosis" at bounding box center [442, 386] width 55 height 27
click at [455, 409] on div "[MEDICAL_DATA]" at bounding box center [452, 421] width 89 height 28
checkbox input "true"
drag, startPoint x: 563, startPoint y: 396, endPoint x: 507, endPoint y: 390, distance: 56.8
click at [557, 396] on button "Add" at bounding box center [567, 401] width 54 height 27
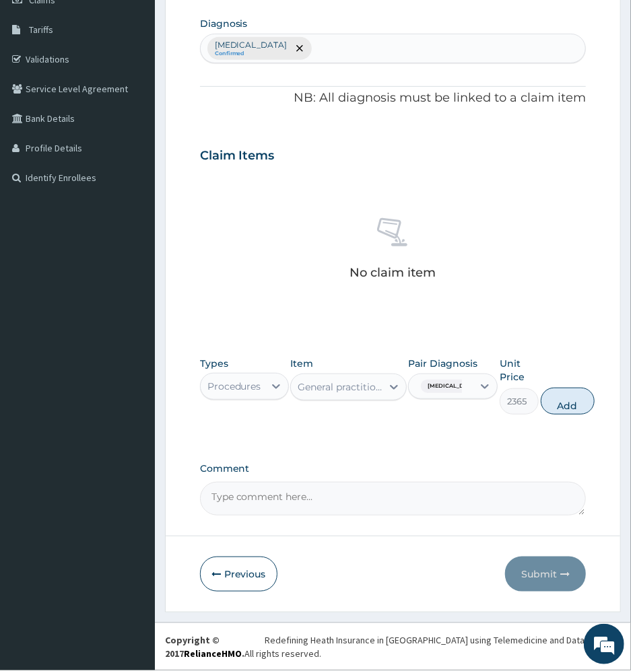
type input "0"
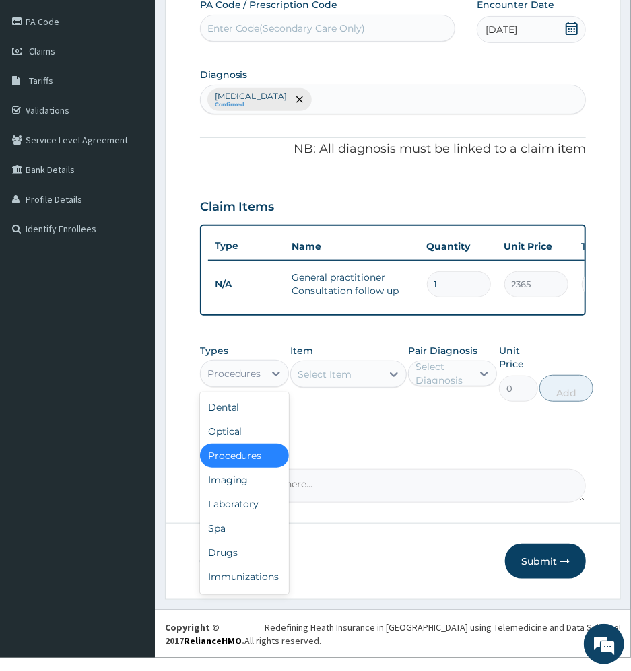
click at [251, 380] on div "Procedures" at bounding box center [234, 373] width 54 height 13
click at [242, 565] on div "Drugs" at bounding box center [244, 552] width 89 height 24
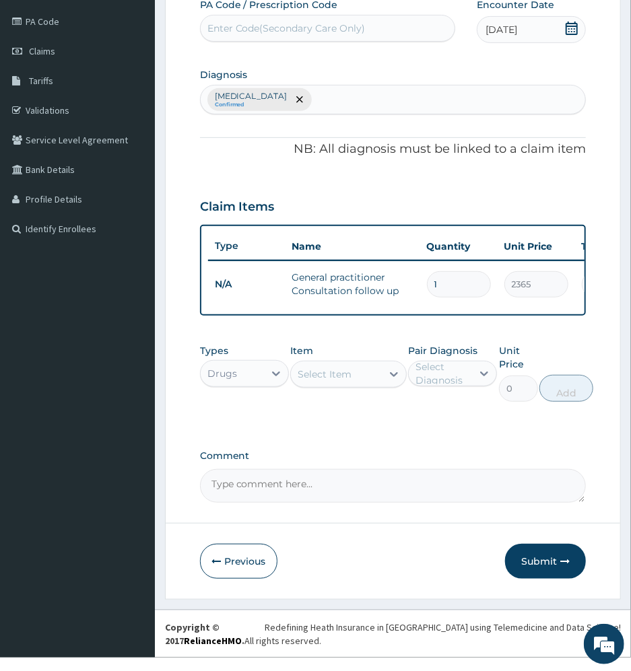
click at [362, 385] on div "Select Item" at bounding box center [336, 374] width 90 height 22
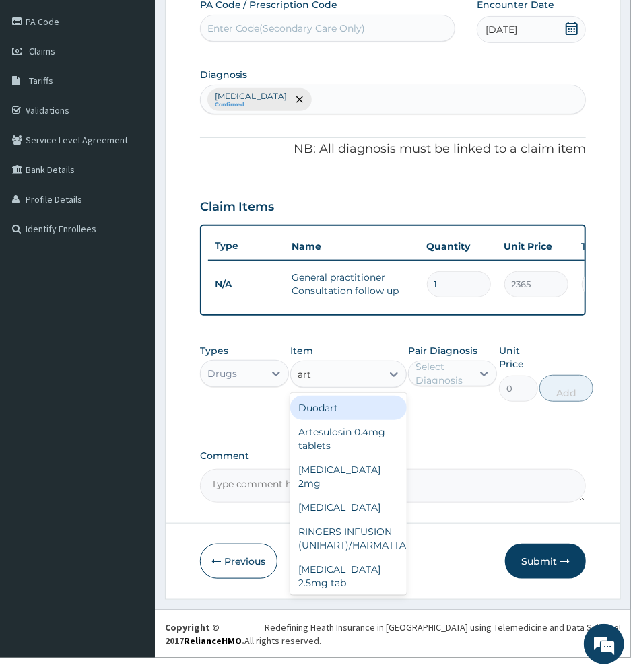
type input "arte"
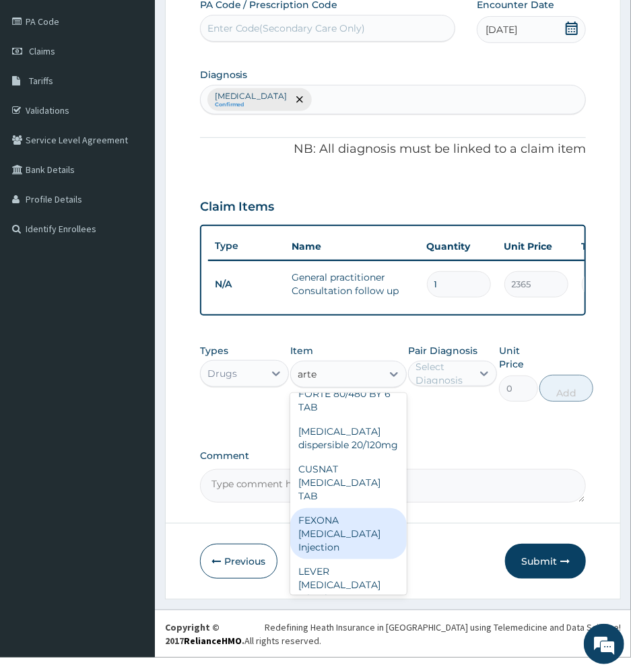
scroll to position [179, 0]
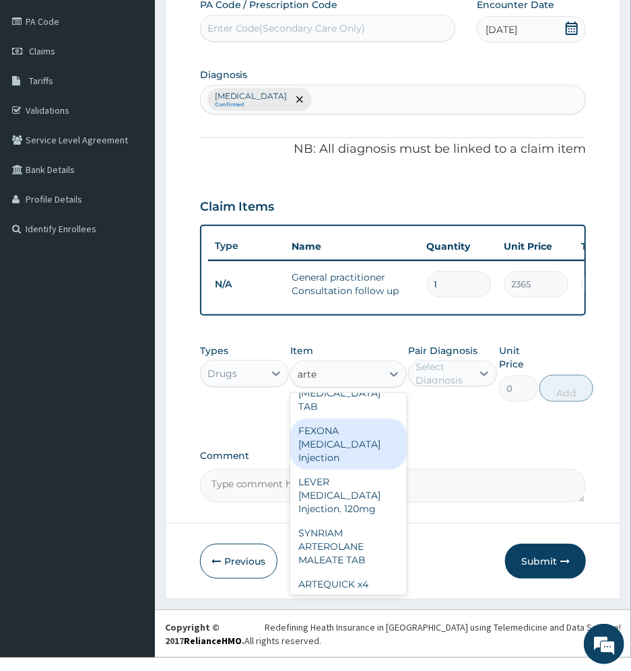
click at [370, 437] on div "FEXONA ARTESUNATE Injection" at bounding box center [348, 444] width 116 height 51
type input "1397.5"
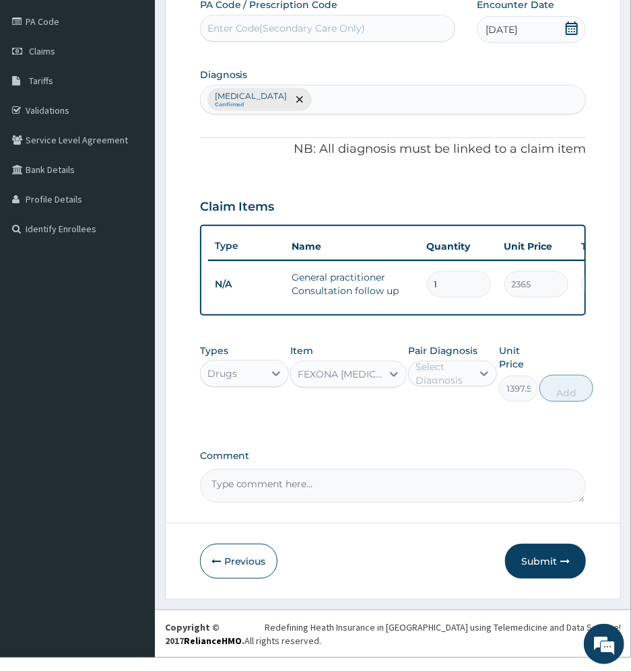
click at [450, 387] on div "Select Diagnosis" at bounding box center [442, 373] width 55 height 27
click at [425, 422] on div "[MEDICAL_DATA]" at bounding box center [452, 408] width 89 height 28
checkbox input "true"
click at [564, 392] on button "Add" at bounding box center [567, 388] width 54 height 27
type input "0"
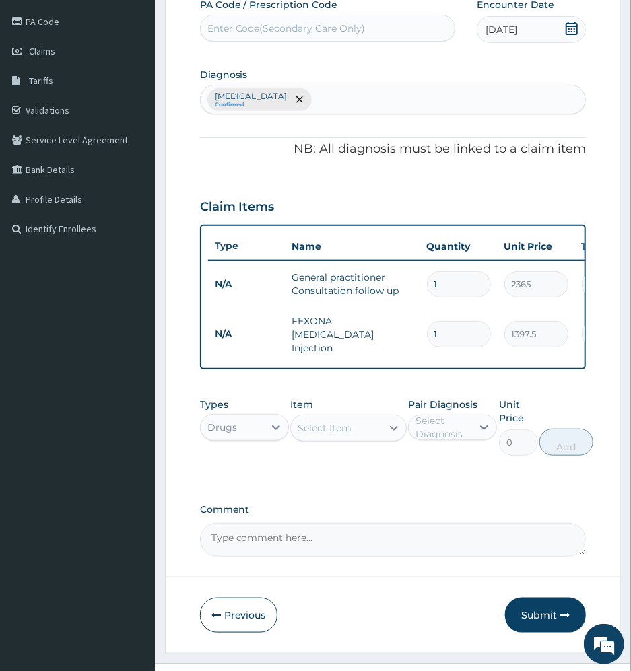
click at [343, 434] on div "Select Item" at bounding box center [324, 427] width 54 height 13
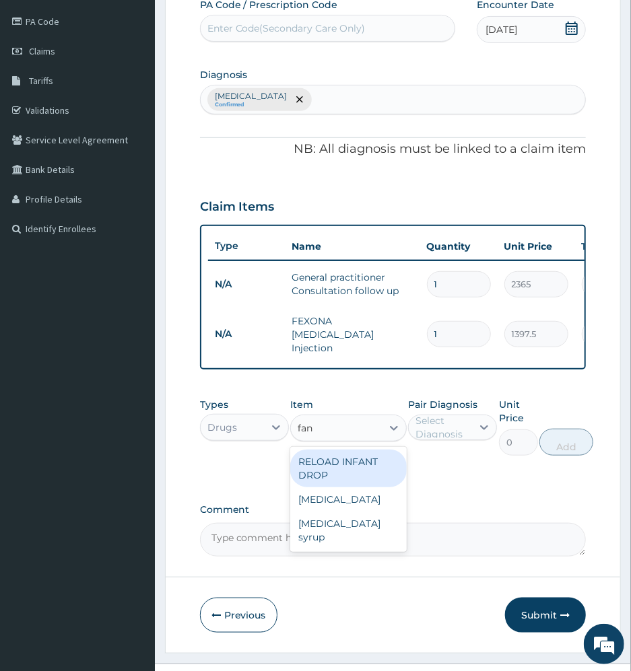
type input "fans"
drag, startPoint x: 343, startPoint y: 464, endPoint x: 375, endPoint y: 456, distance: 33.3
click at [343, 464] on div "Fansidar" at bounding box center [348, 462] width 116 height 24
type input "193.5"
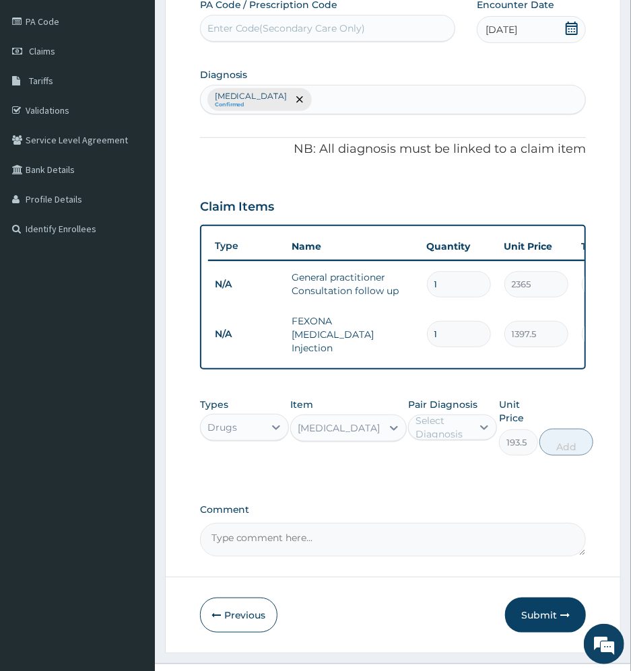
click at [440, 424] on div "Select Diagnosis" at bounding box center [442, 427] width 55 height 27
drag, startPoint x: 452, startPoint y: 463, endPoint x: 471, endPoint y: 464, distance: 18.9
click at [454, 464] on label "[MEDICAL_DATA]" at bounding box center [466, 460] width 73 height 13
checkbox input "true"
drag, startPoint x: 561, startPoint y: 446, endPoint x: 440, endPoint y: 452, distance: 120.6
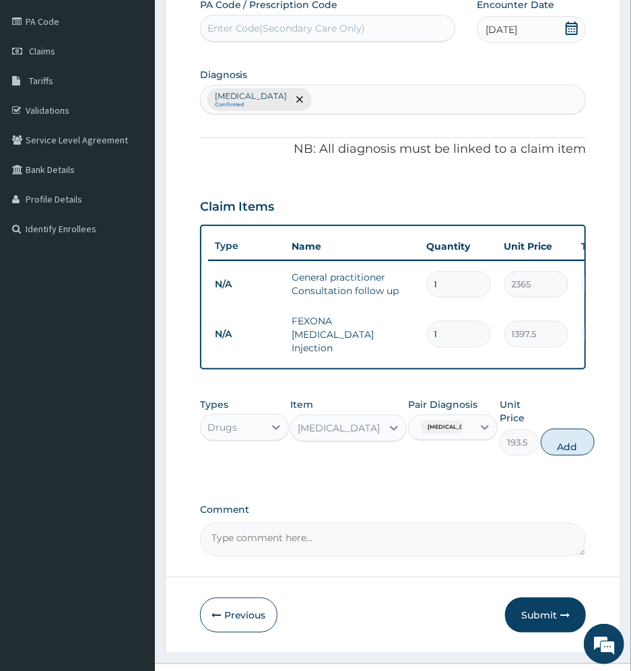
click at [559, 446] on button "Add" at bounding box center [567, 442] width 54 height 27
type input "0"
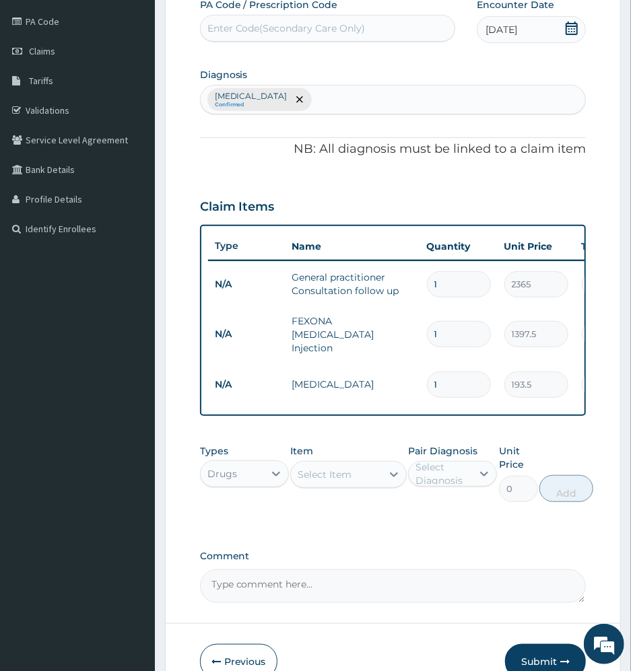
click at [343, 485] on div "Select Item" at bounding box center [336, 475] width 90 height 22
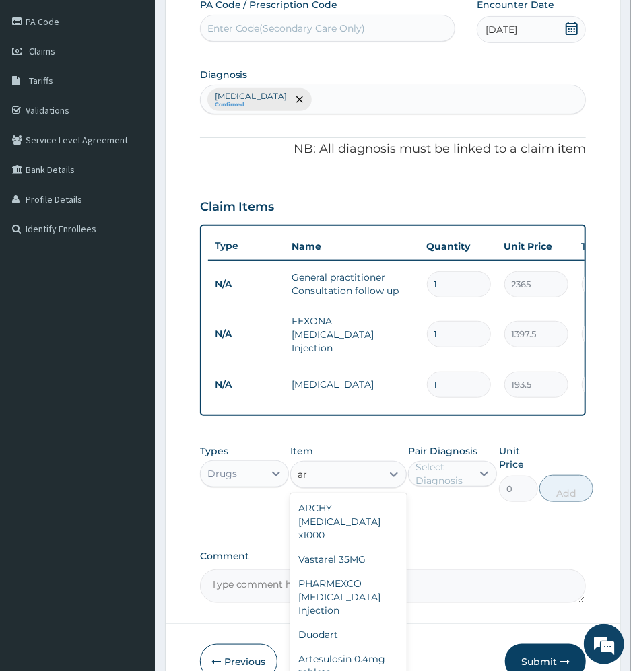
type input "a"
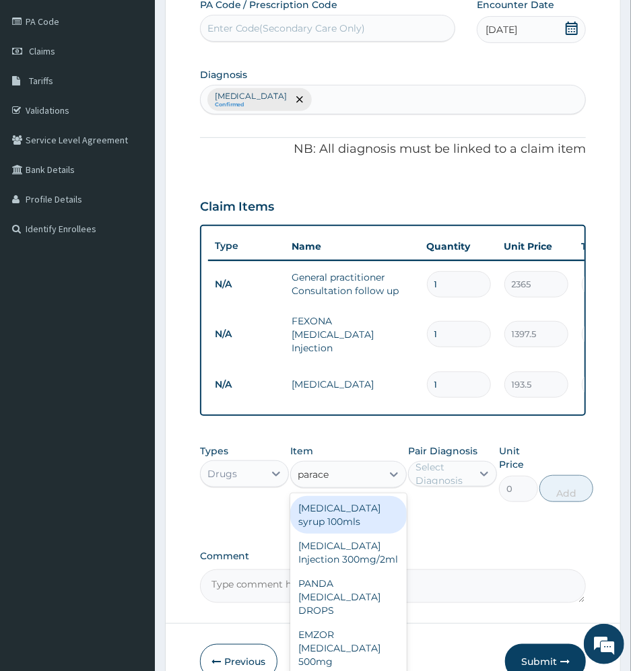
type input "paracet"
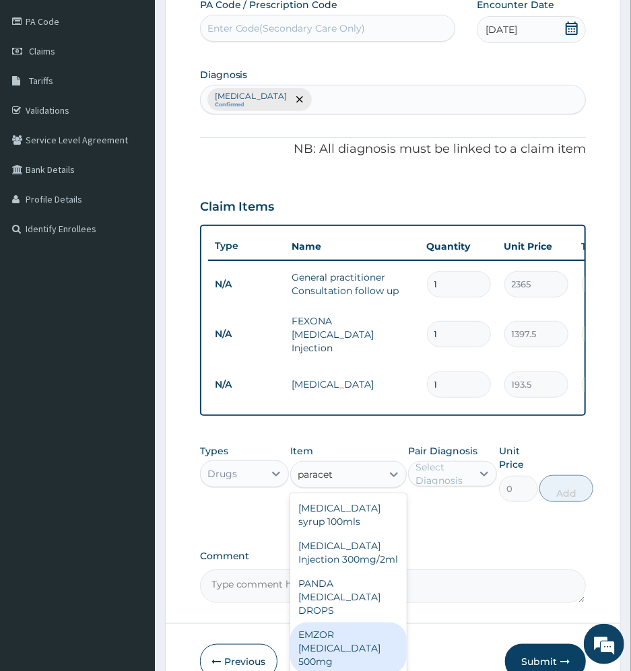
scroll to position [46, 0]
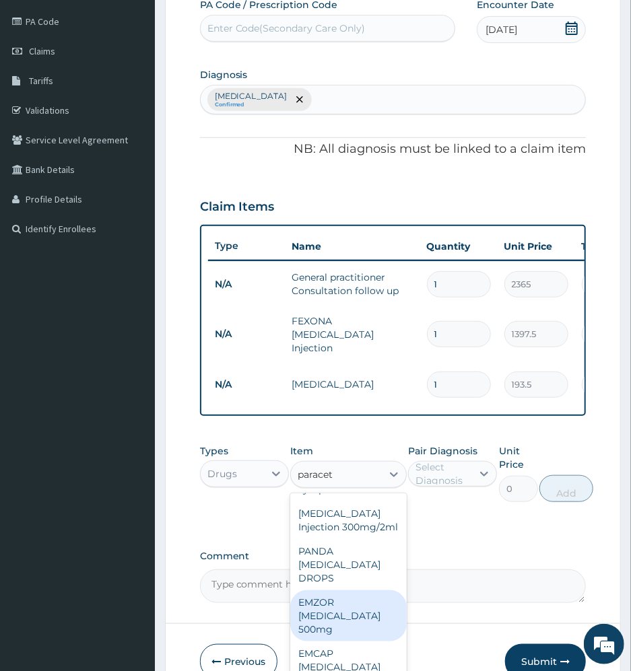
click at [355, 619] on div "EMZOR PARACETAMOL 500mg" at bounding box center [348, 615] width 116 height 51
type input "21.5"
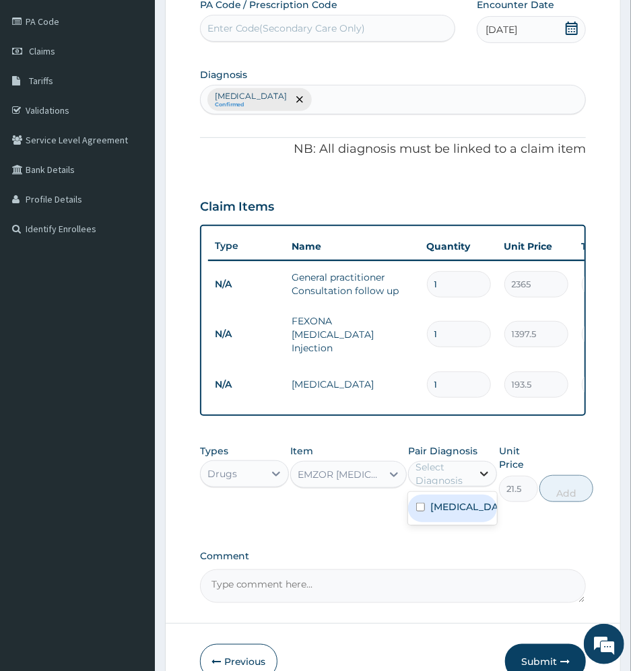
click at [474, 483] on div at bounding box center [484, 474] width 24 height 24
click at [452, 522] on div "[MEDICAL_DATA]" at bounding box center [452, 509] width 89 height 28
checkbox input "true"
click at [555, 499] on button "Add" at bounding box center [567, 488] width 54 height 27
type input "0"
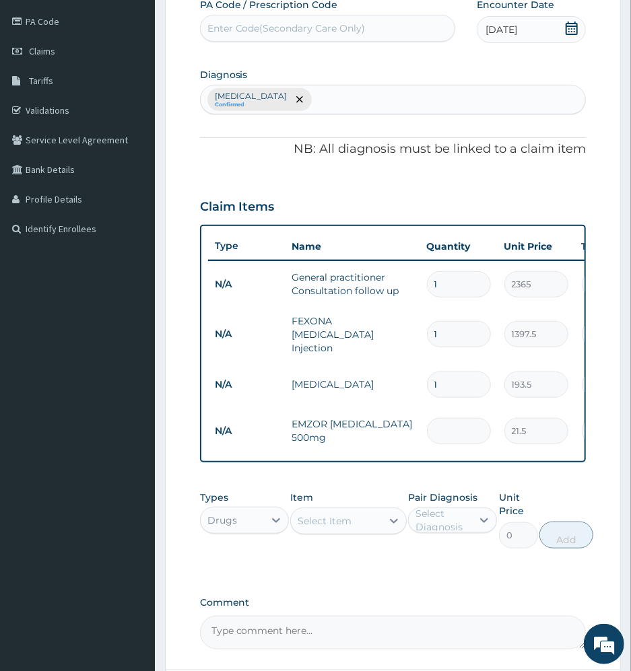
type input "0.00"
type input "1"
type input "21.50"
type input "15"
type input "322.50"
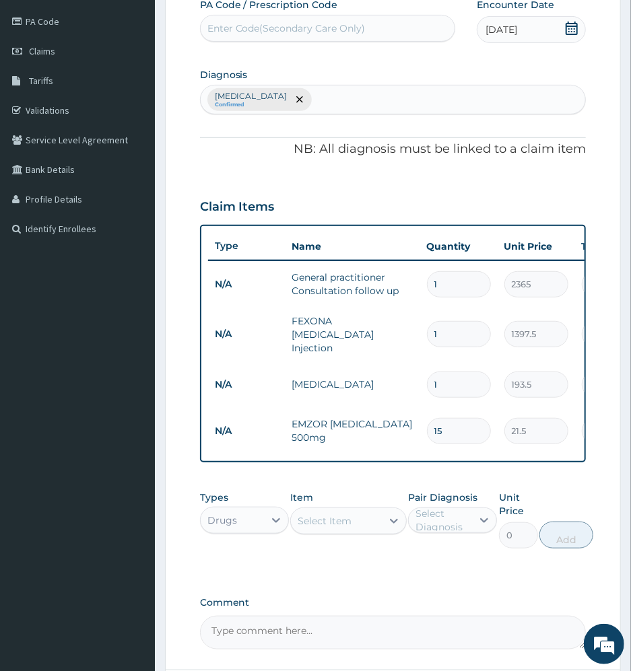
type input "15"
click at [462, 380] on input "1" at bounding box center [459, 384] width 64 height 26
type input "0.00"
type input "3"
type input "580.50"
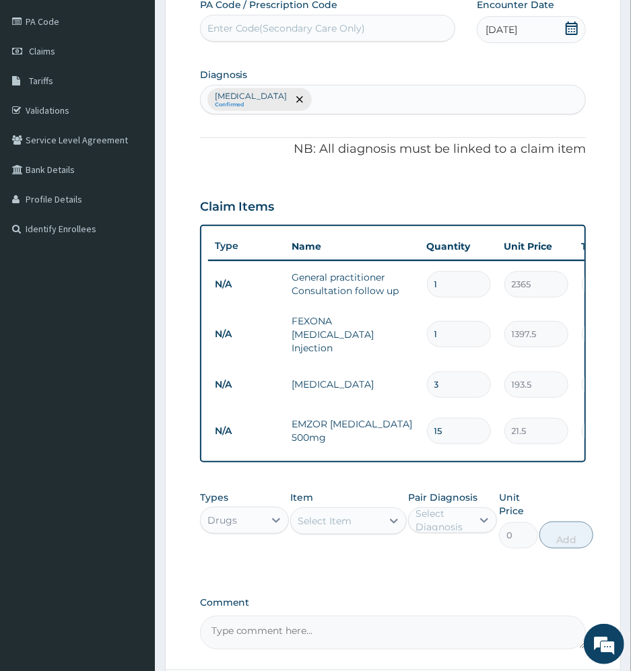
type input "3"
click at [468, 326] on input "1" at bounding box center [459, 334] width 64 height 26
type input "0.00"
type input "3"
type input "4192.50"
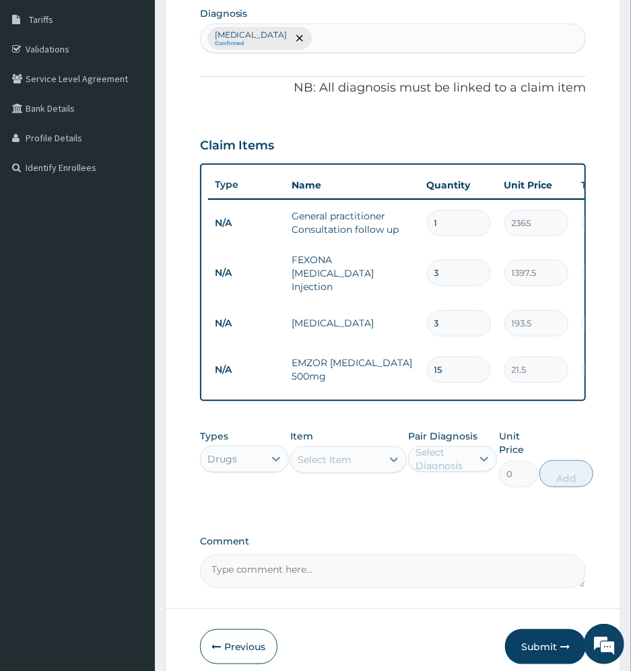
scroll to position [295, 0]
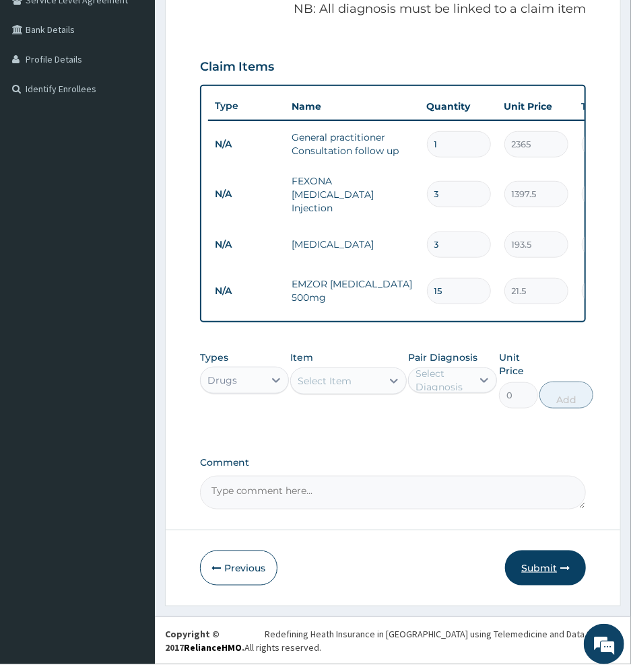
type input "3"
click at [542, 574] on button "Submit" at bounding box center [545, 567] width 81 height 35
